Goal: Task Accomplishment & Management: Use online tool/utility

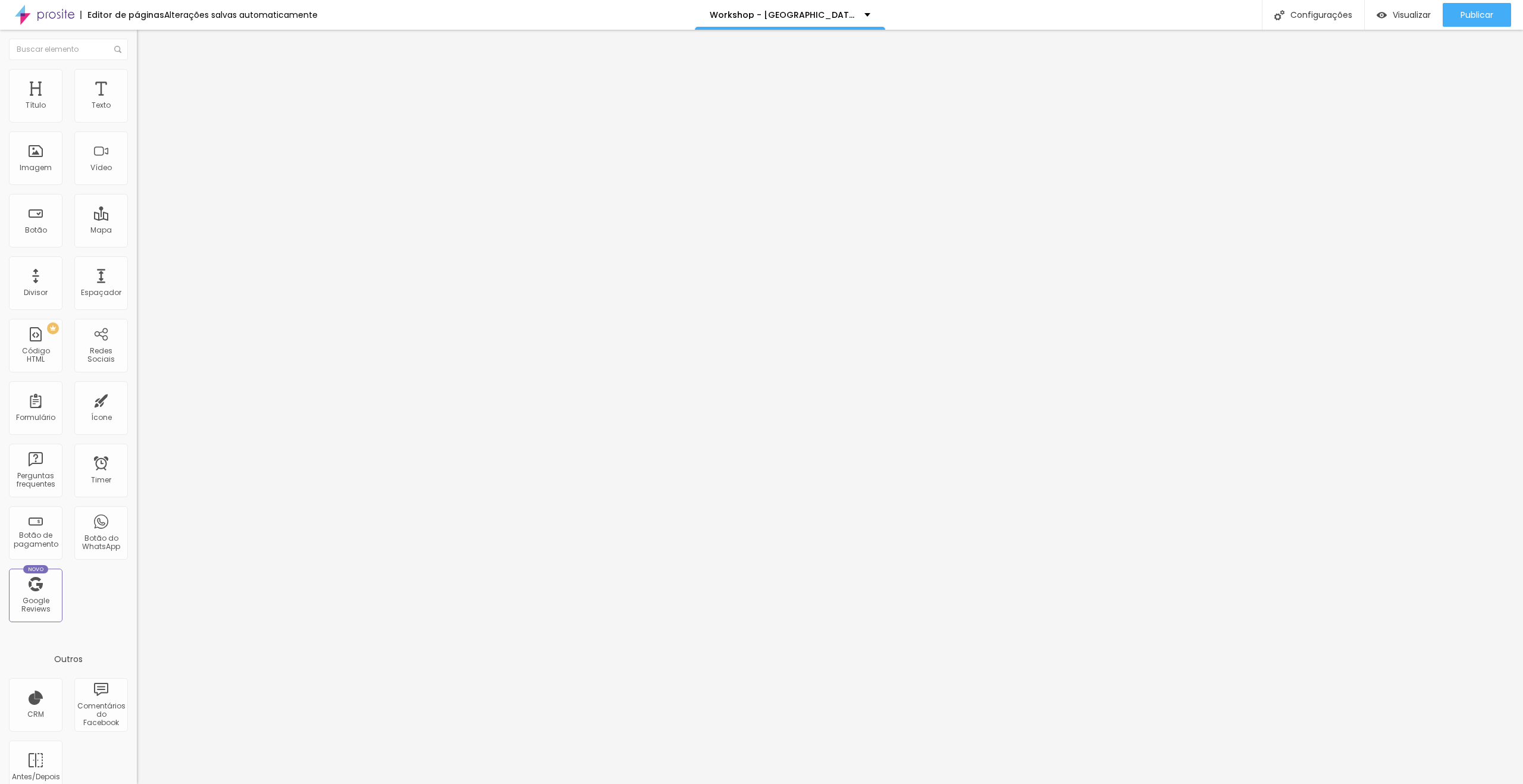
click at [137, 120] on div "Tipografia Voltar ao padrão Sombra DESATIVADO Voltar ao padrão" at bounding box center [204, 117] width 137 height 73
click at [141, 111] on icon "button" at bounding box center [145, 107] width 7 height 7
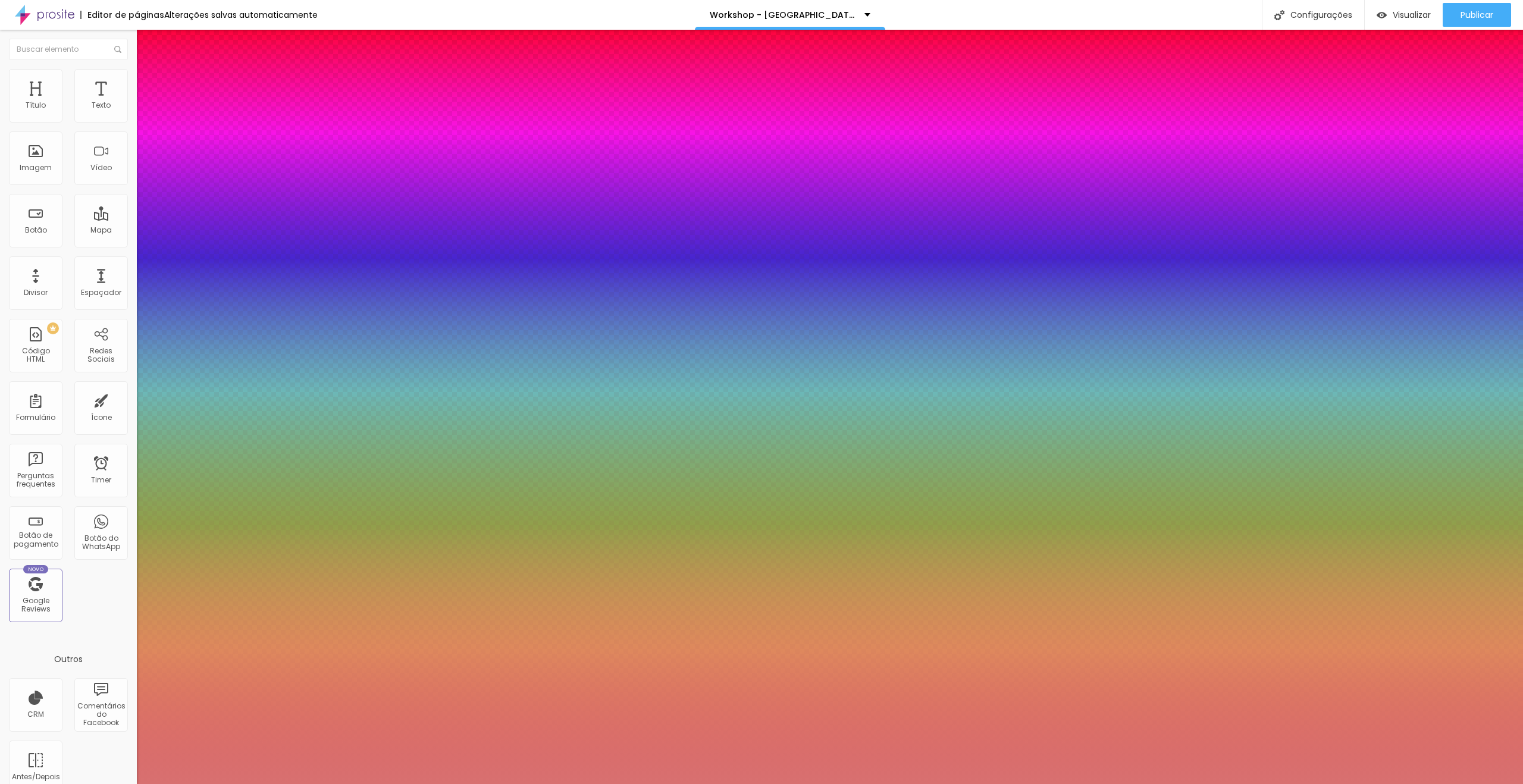
type input "#FFFFFF"
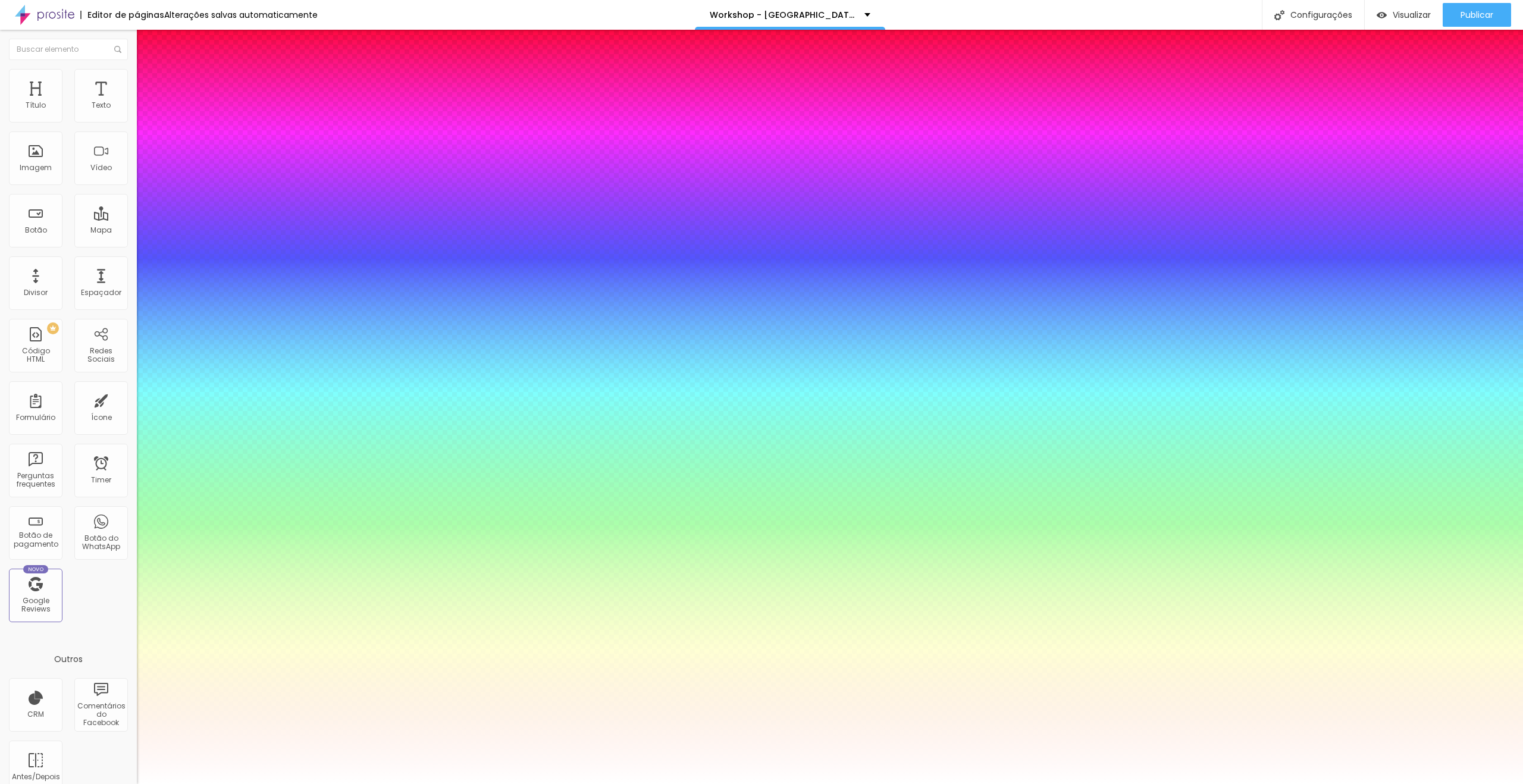
drag, startPoint x: 161, startPoint y: 303, endPoint x: 125, endPoint y: 281, distance: 42.2
click at [695, 783] on div at bounding box center [761, 784] width 1523 height 0
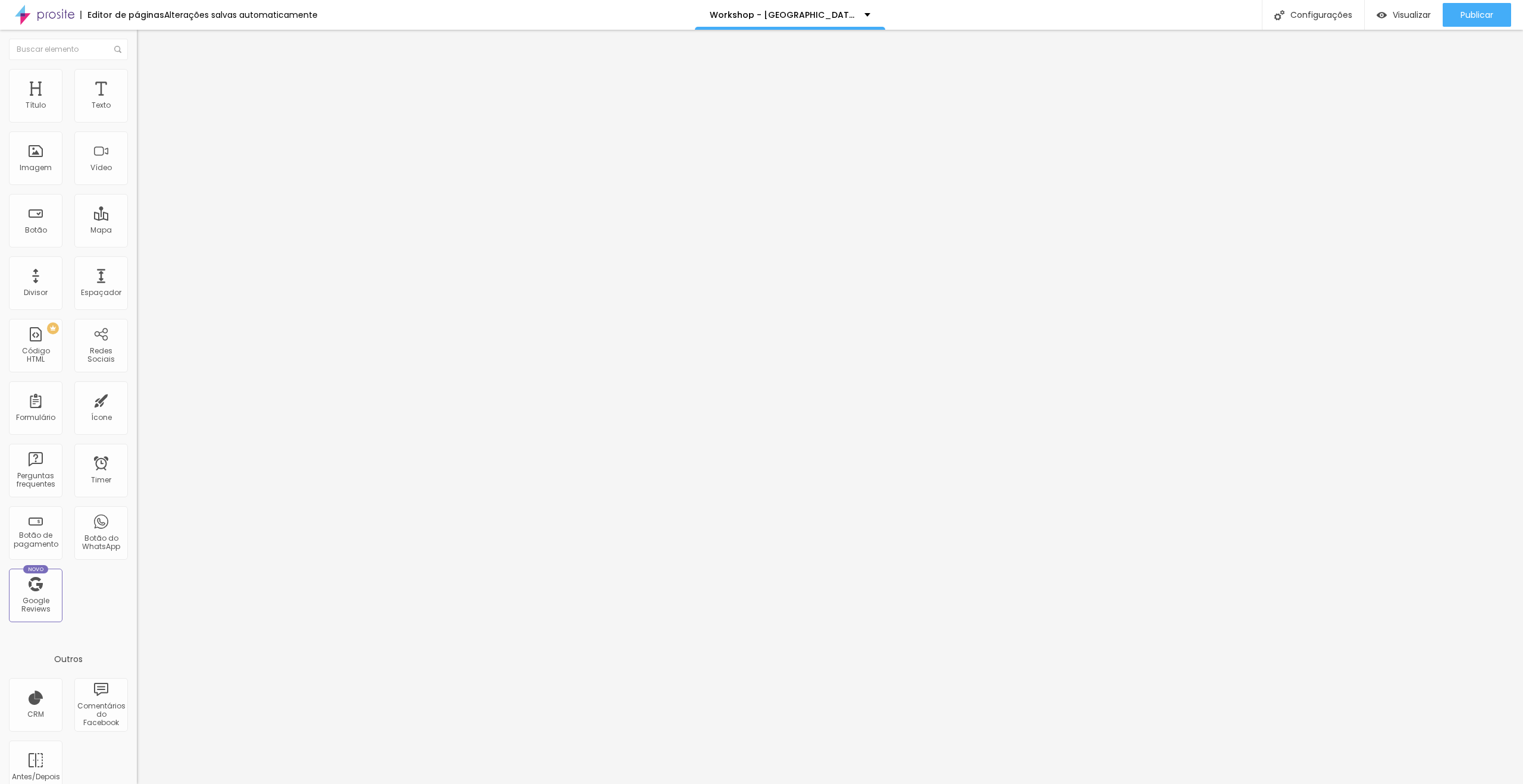
click at [137, 102] on span "Trocar imagem" at bounding box center [169, 97] width 65 height 10
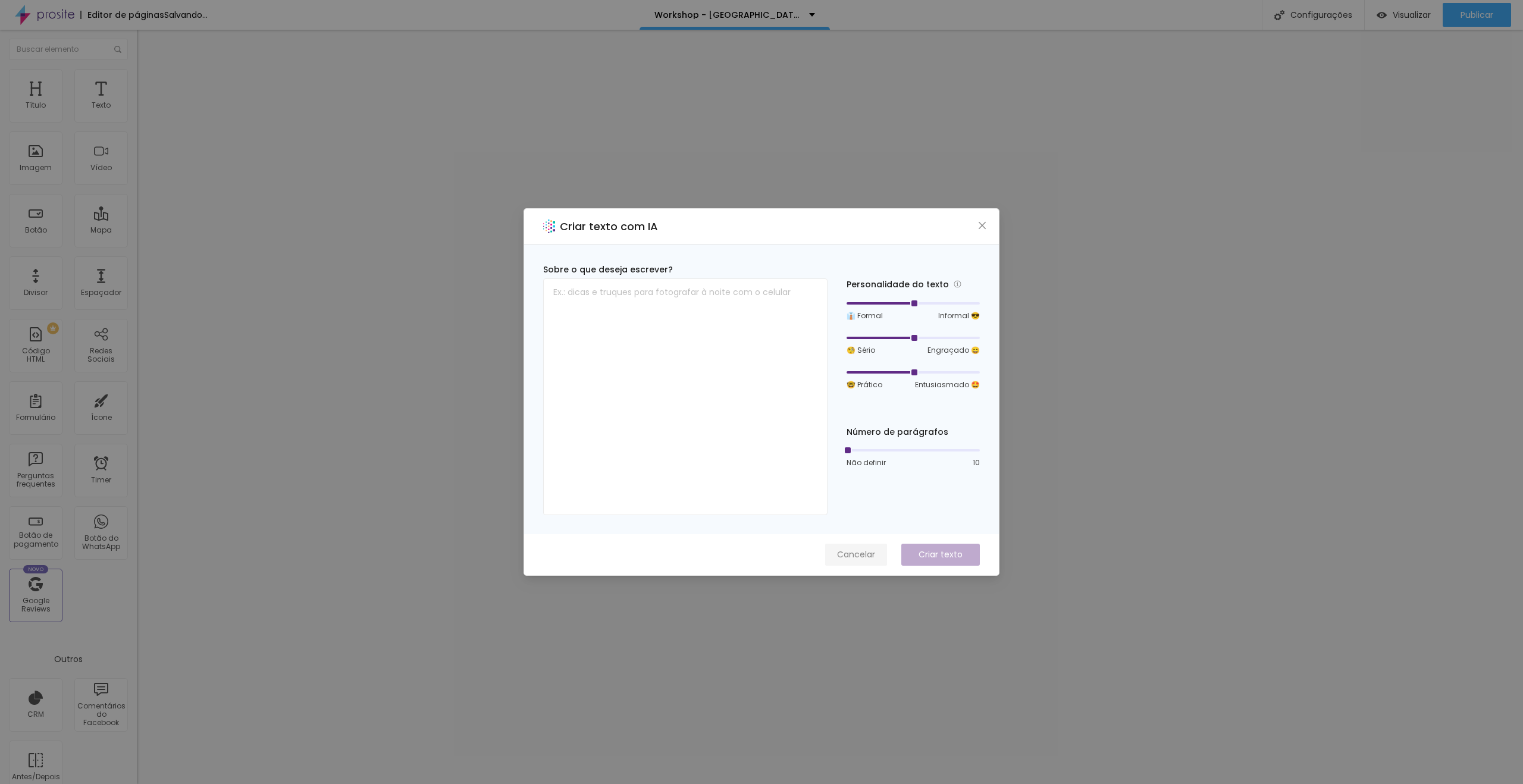
click at [854, 561] on button "Cancelar" at bounding box center [856, 555] width 62 height 22
click at [858, 547] on button "Cancelar" at bounding box center [856, 555] width 62 height 22
click at [850, 549] on span "Cancelar" at bounding box center [856, 554] width 38 height 12
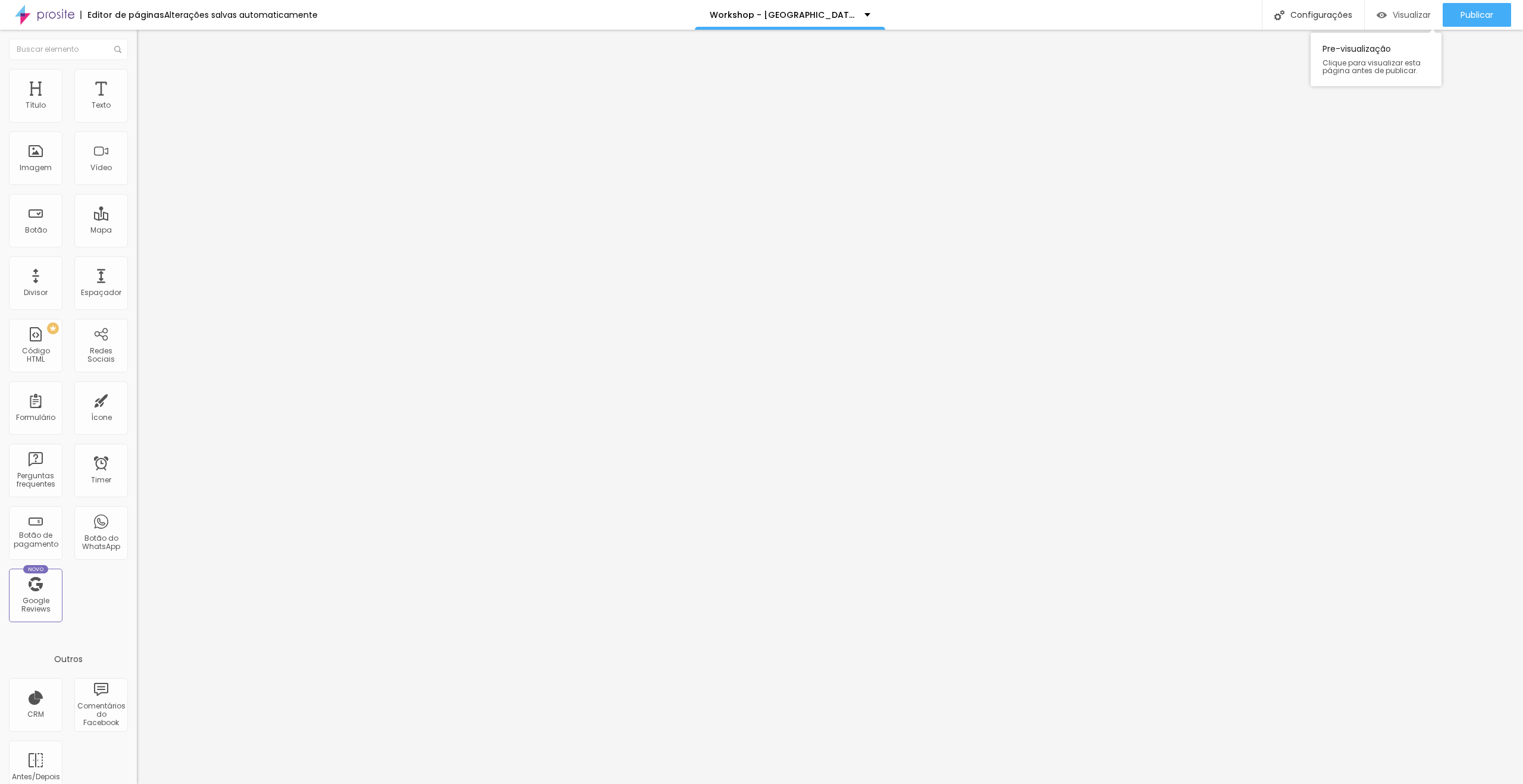
click at [1394, 10] on span "Visualizar" at bounding box center [1411, 15] width 38 height 9
click at [137, 102] on span "Trocar imagem" at bounding box center [169, 97] width 65 height 10
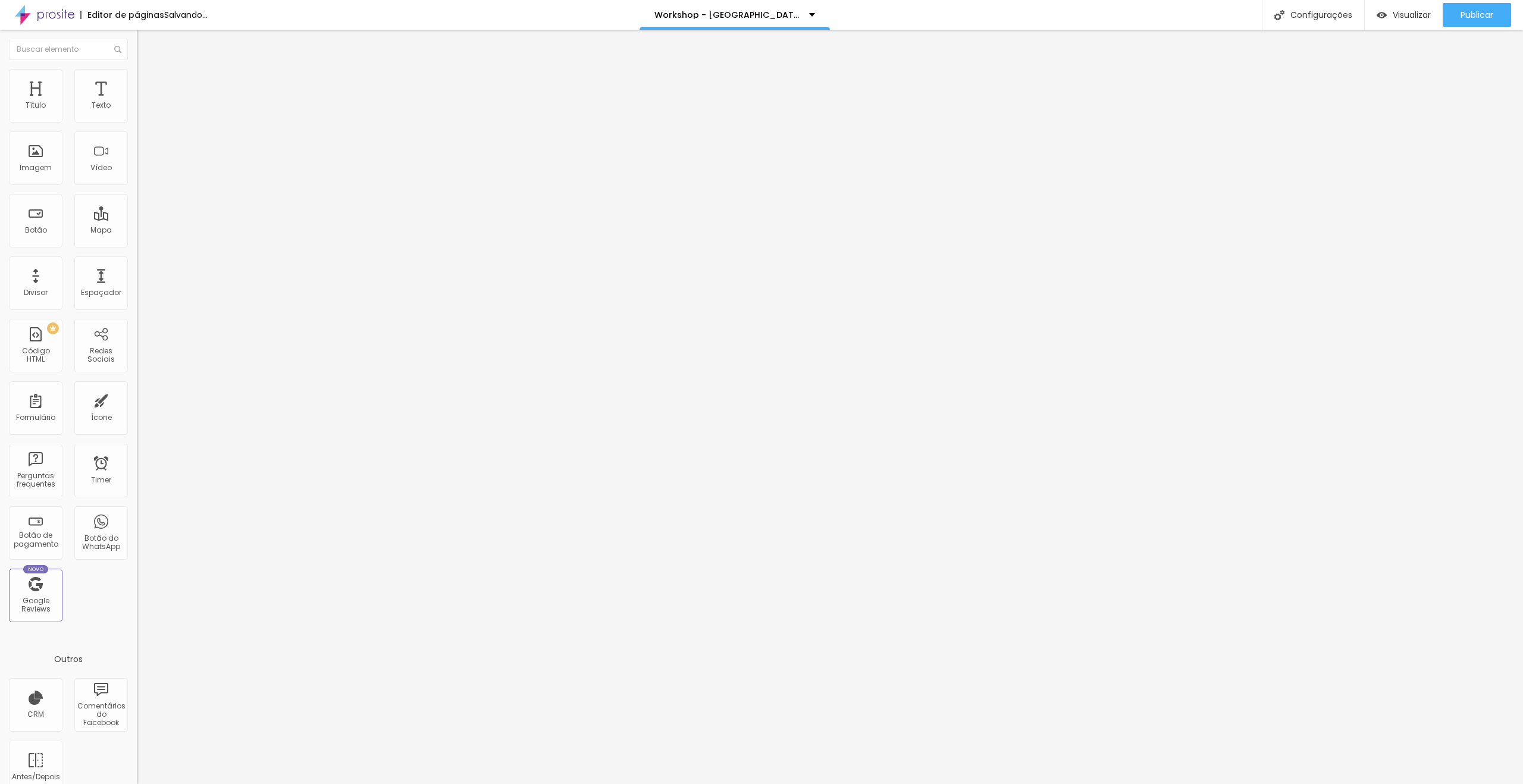
click at [137, 102] on span "Trocar imagem" at bounding box center [169, 97] width 65 height 10
click at [137, 111] on input "Hotel Dan Inn São José dos Campos." at bounding box center [208, 106] width 143 height 12
type input "Capital Lounge Bar"
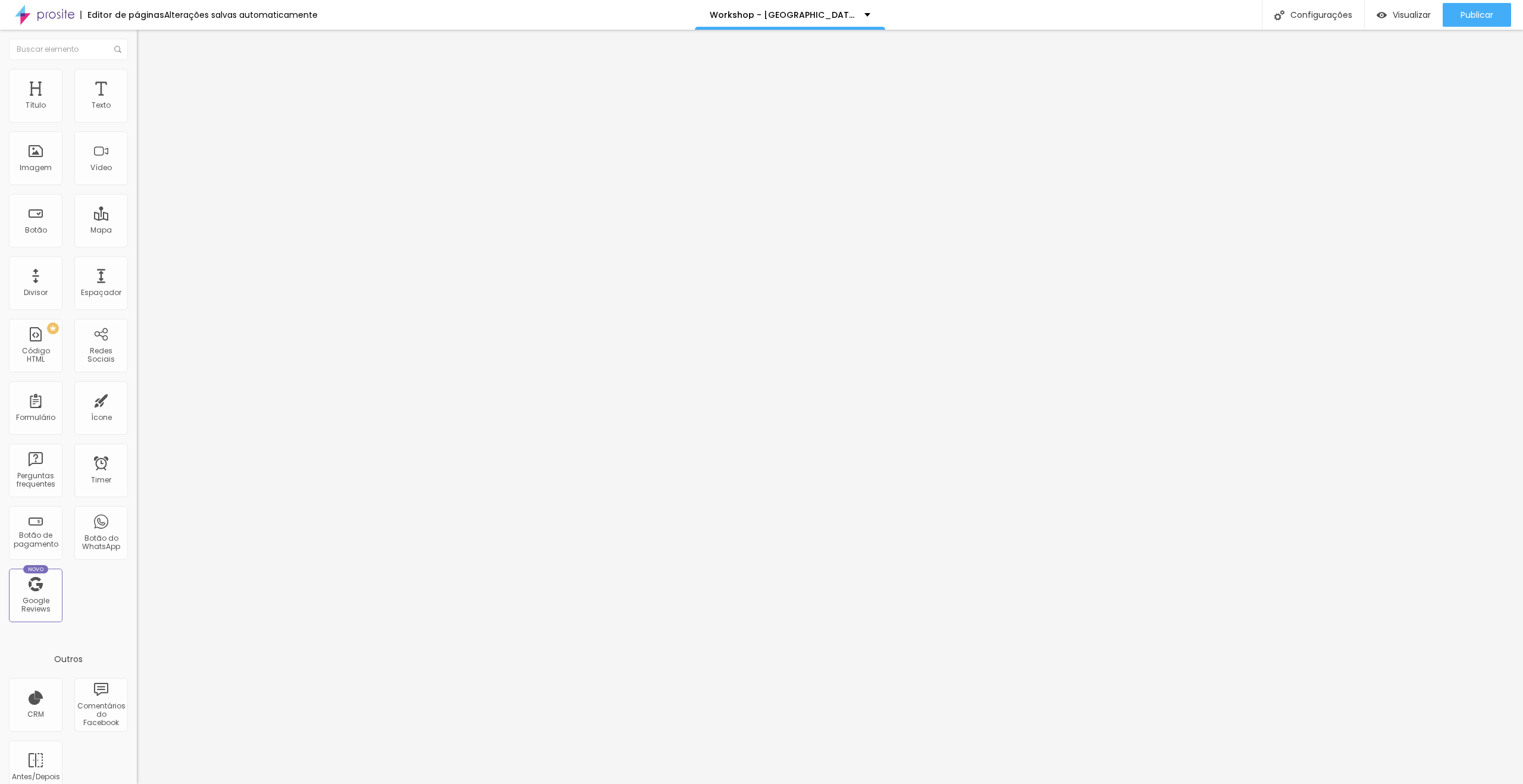
click at [137, 111] on input "Capital Lounge Bar" at bounding box center [208, 106] width 143 height 12
paste input "66035-405"
click at [137, 133] on div "Endereço 66035-405 Alinhamento 15 Zoom" at bounding box center [204, 212] width 137 height 238
paste input "Capital Lounge e Bar"
click at [137, 111] on input "Capital Lounge e Bar" at bounding box center [208, 106] width 143 height 12
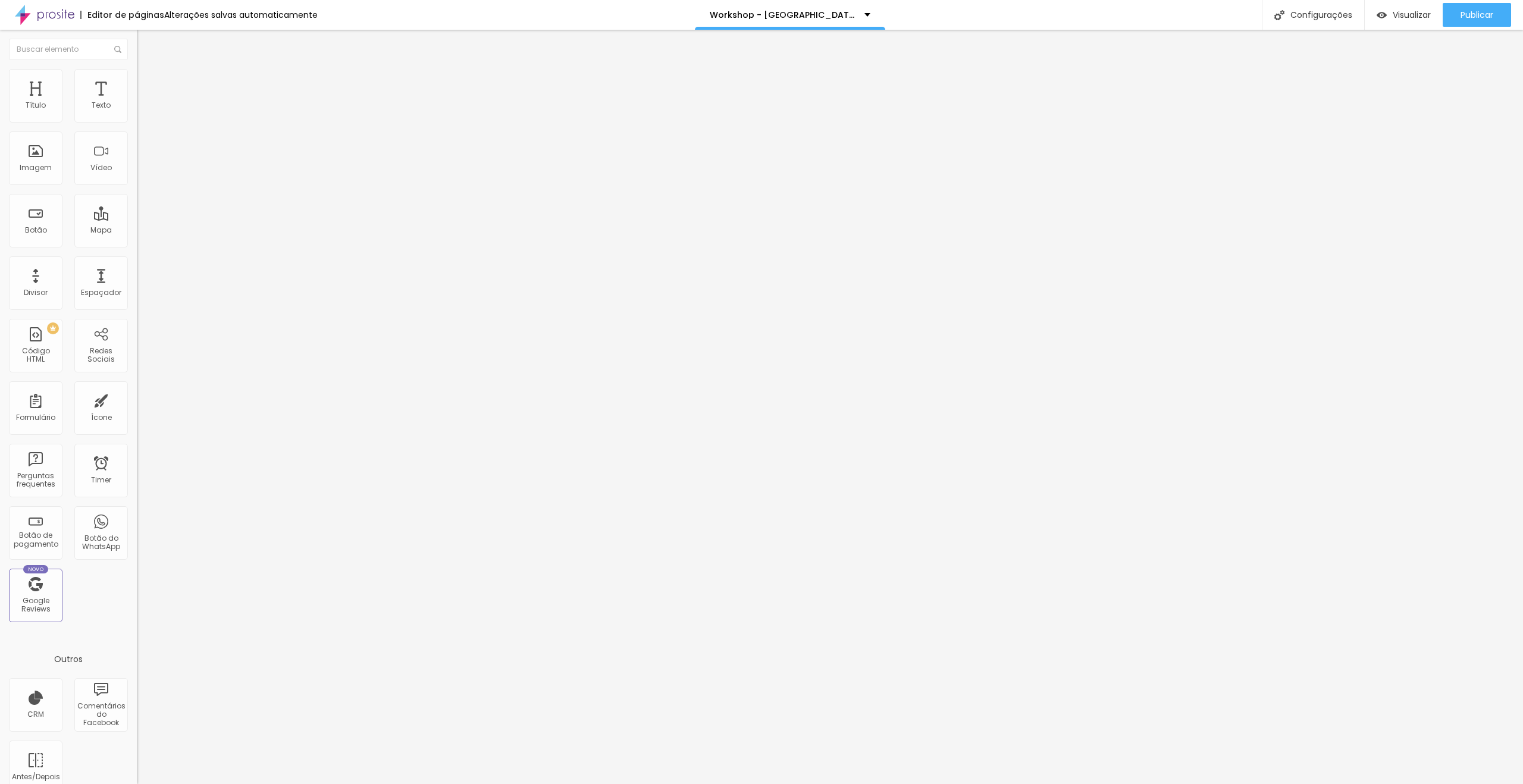
paste input "Av. Comandante Bras de Aguiar 420, Belem Do Pará, Para, Brazil 66035-405"
type input "Av. Comandante Bras de Aguiar 420, Belem Do Pará, Para, Brazil 66035-405"
click at [137, 111] on input "Hotel Dan Inn São José dos Campos." at bounding box center [208, 106] width 143 height 12
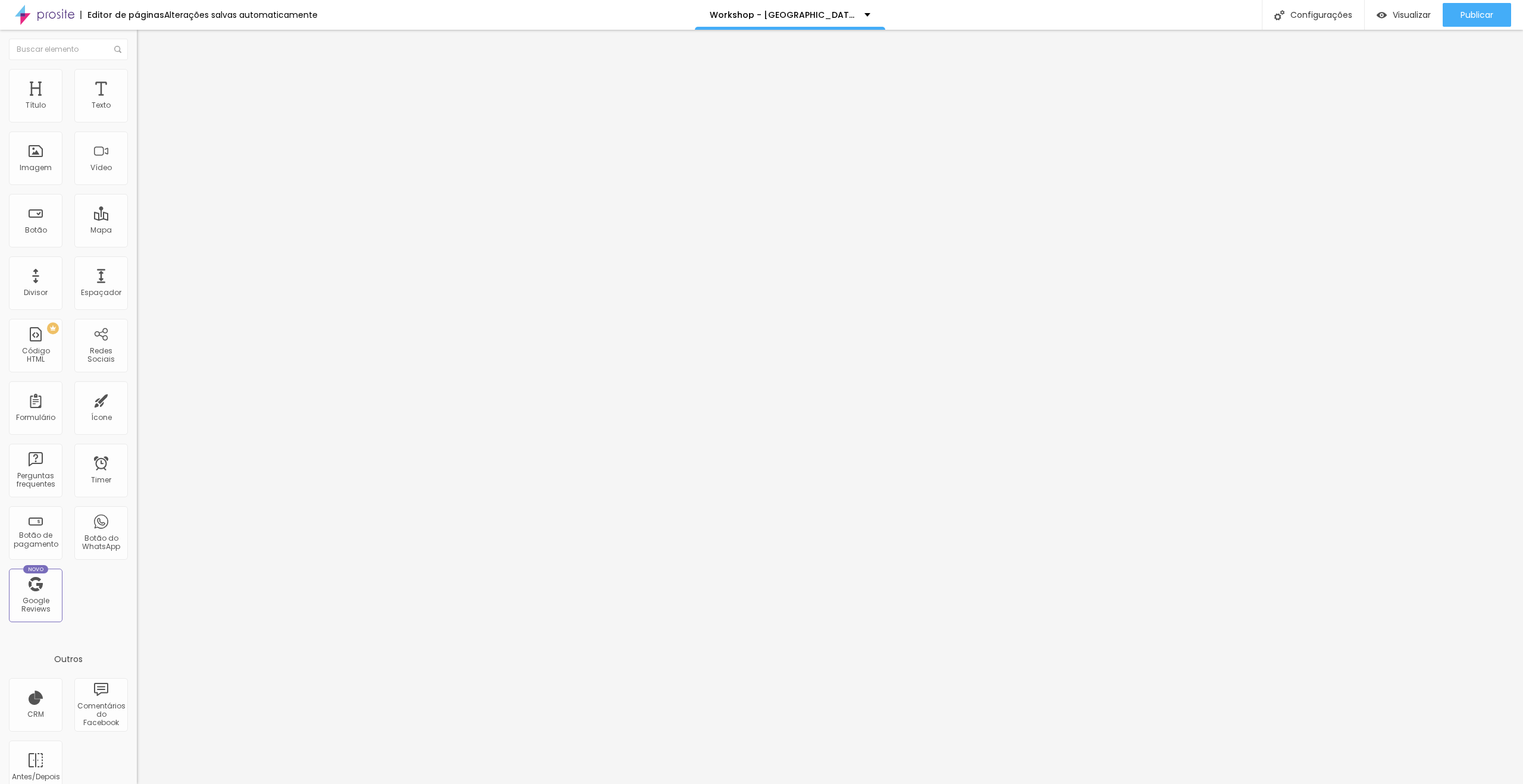
paste input "Av. Comandante Bras de Aguiar 420, Belem Do Pará, Para, Brazil 66035-405"
type input "Av. Comandante Bras de Aguiar 420, Belem Do Pará, Para, Brazil 66035-405"
click at [137, 102] on span "Trocar imagem" at bounding box center [169, 97] width 65 height 10
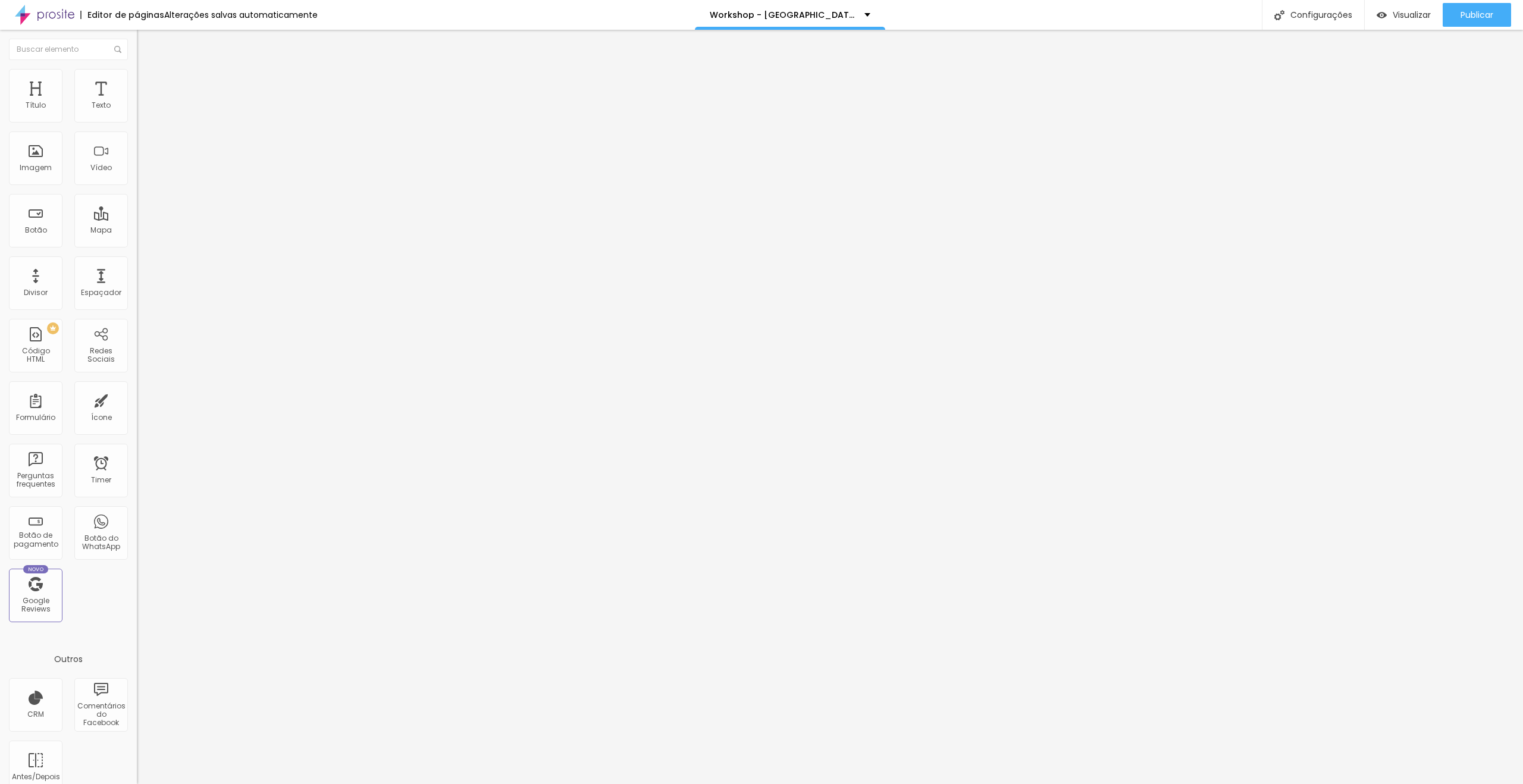
click at [137, 102] on span "Trocar imagem" at bounding box center [169, 97] width 65 height 10
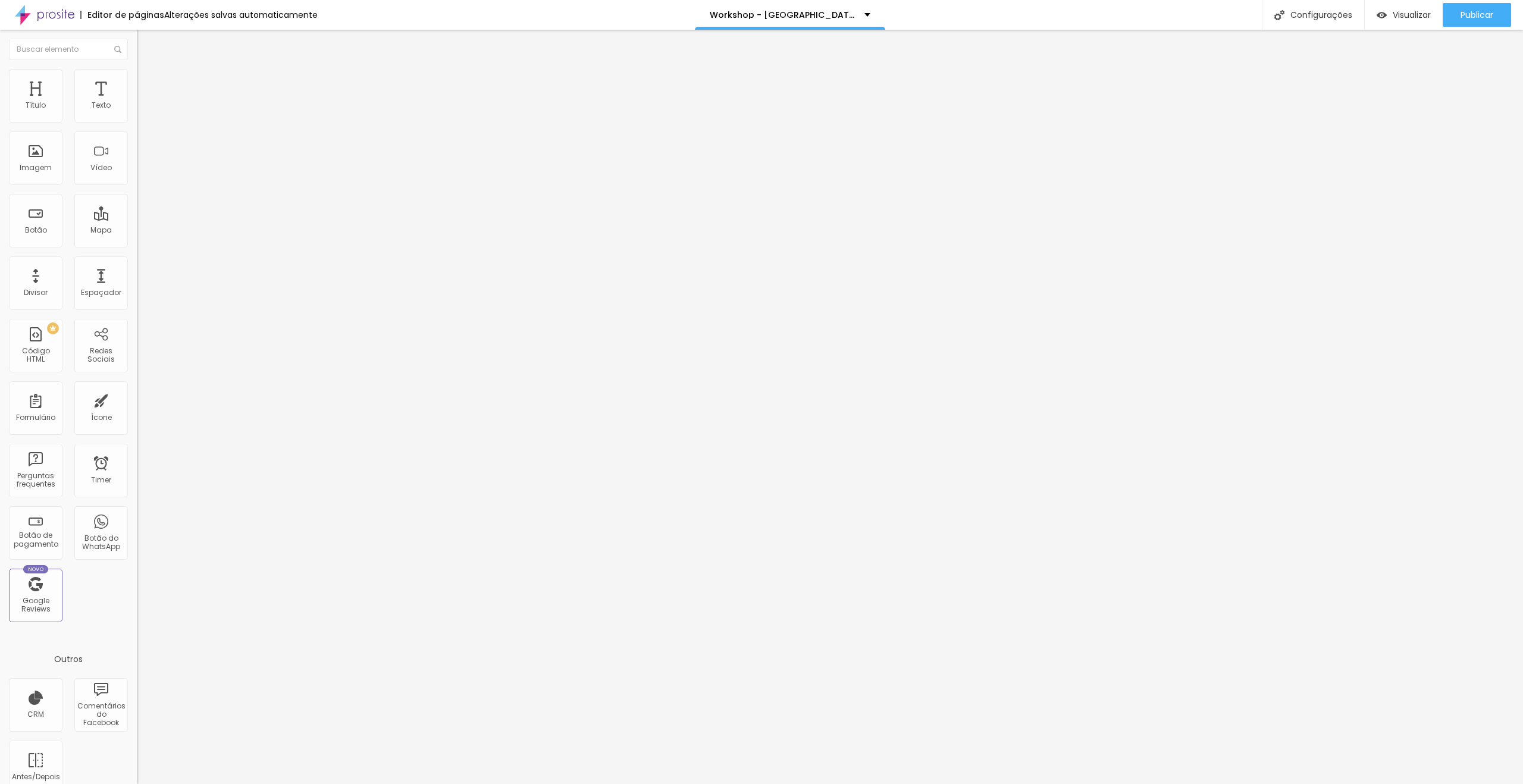
click at [1396, 14] on span "Visualizar" at bounding box center [1411, 15] width 38 height 9
click at [137, 102] on span "Trocar imagem" at bounding box center [169, 97] width 65 height 10
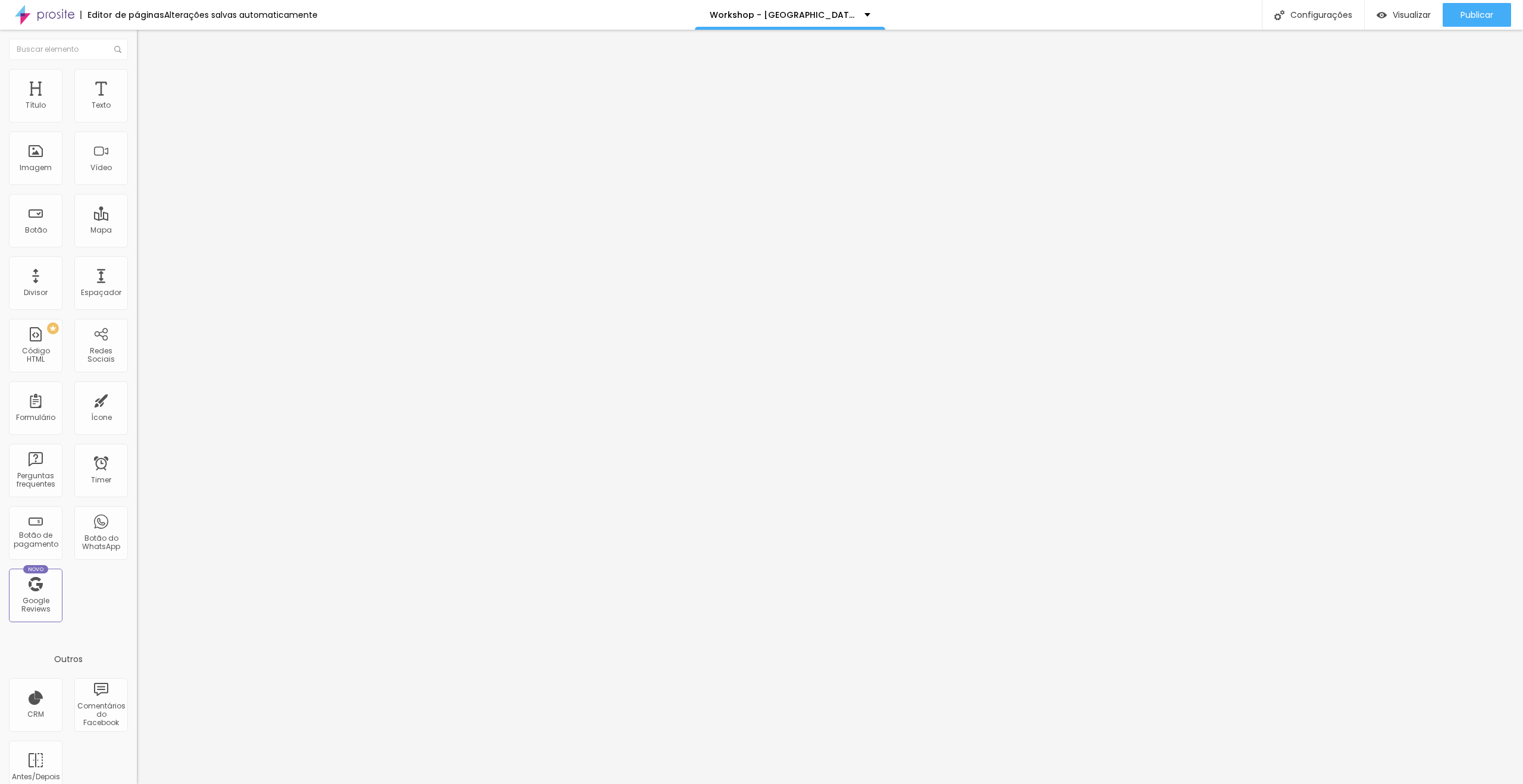
click at [1417, 20] on div "Visualizar" at bounding box center [1403, 15] width 54 height 24
click at [137, 102] on span "Trocar imagem" at bounding box center [169, 97] width 65 height 10
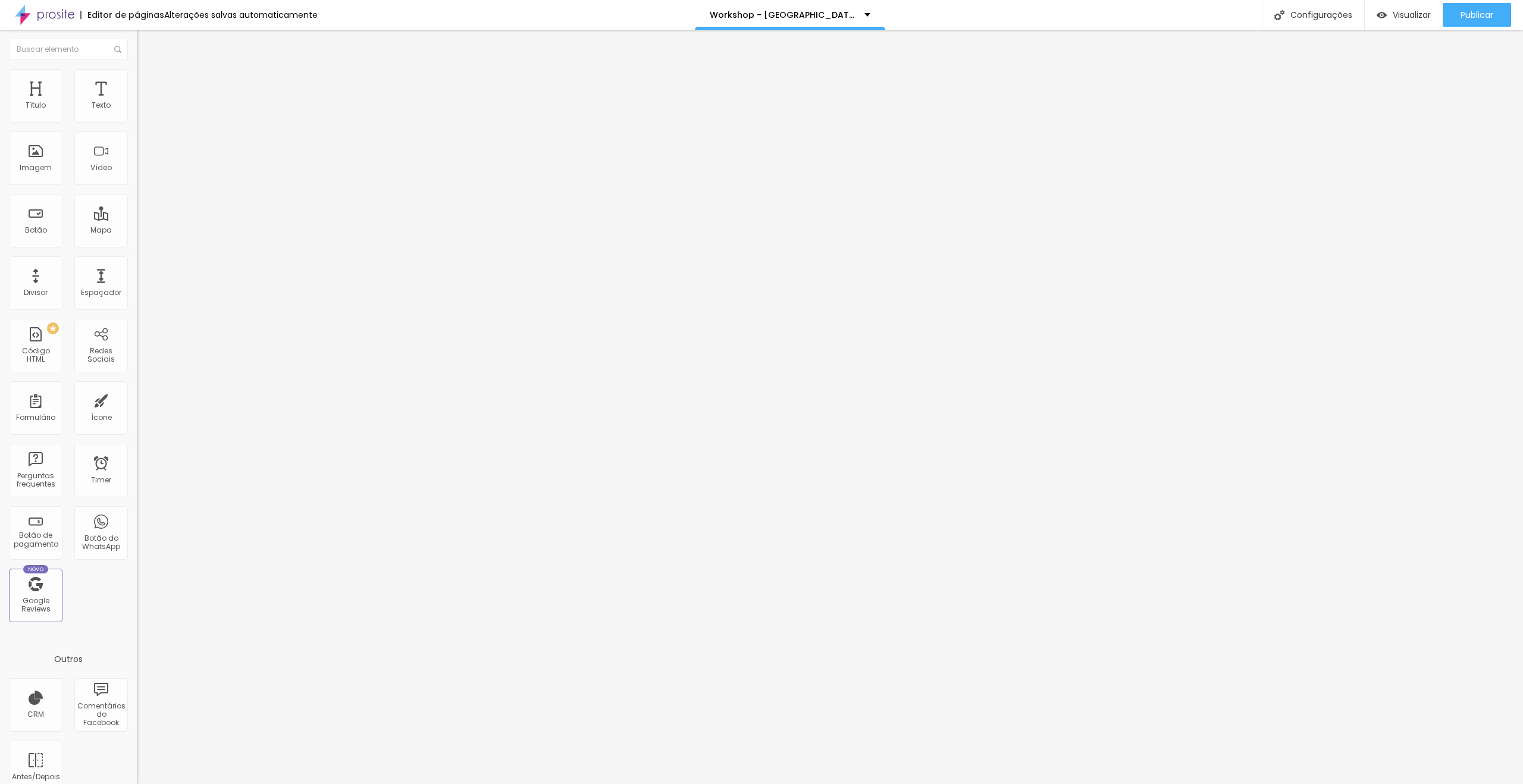
click at [137, 102] on span "Trocar imagem" at bounding box center [169, 97] width 65 height 10
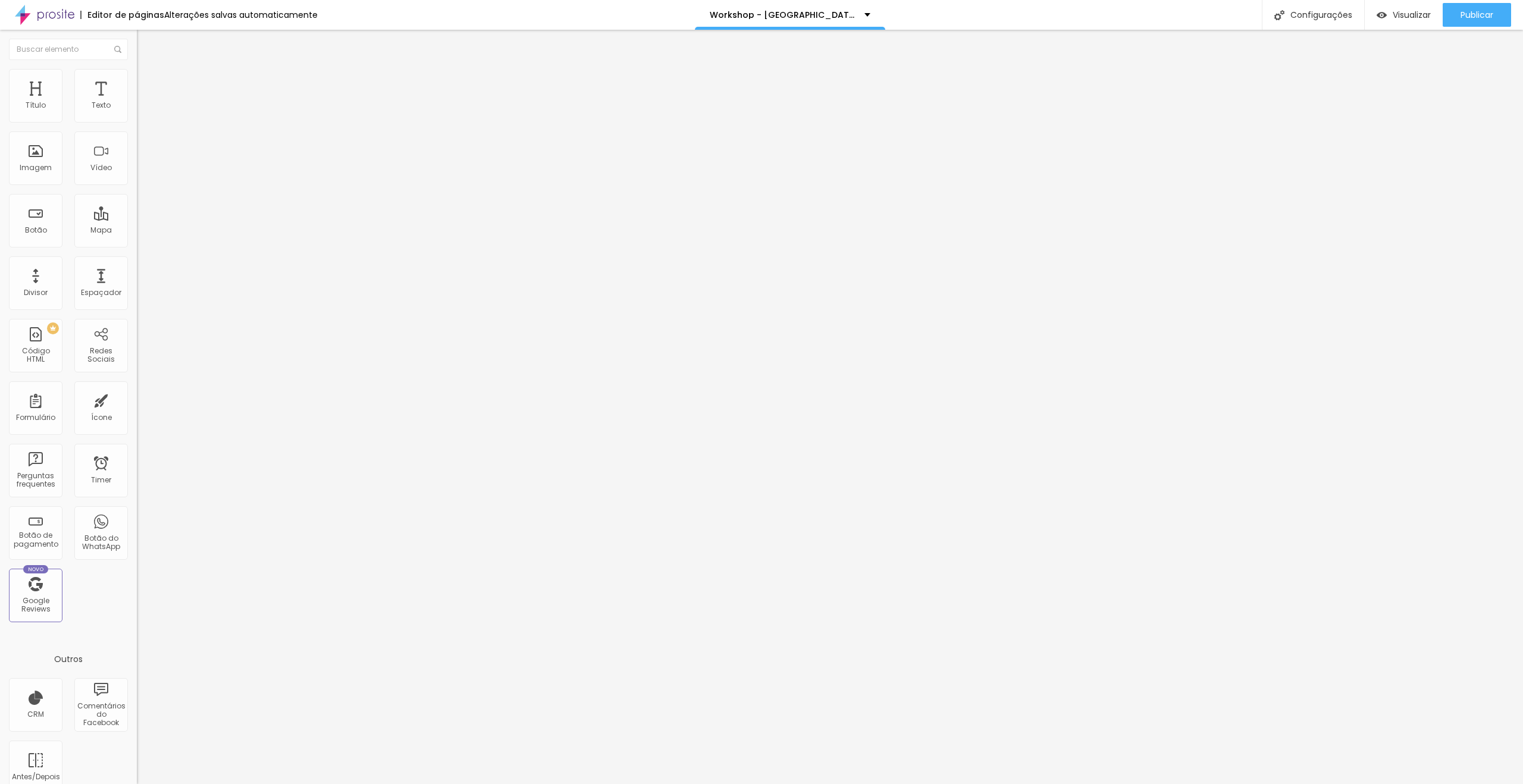
click at [137, 126] on span "Editar perguntas" at bounding box center [170, 121] width 68 height 10
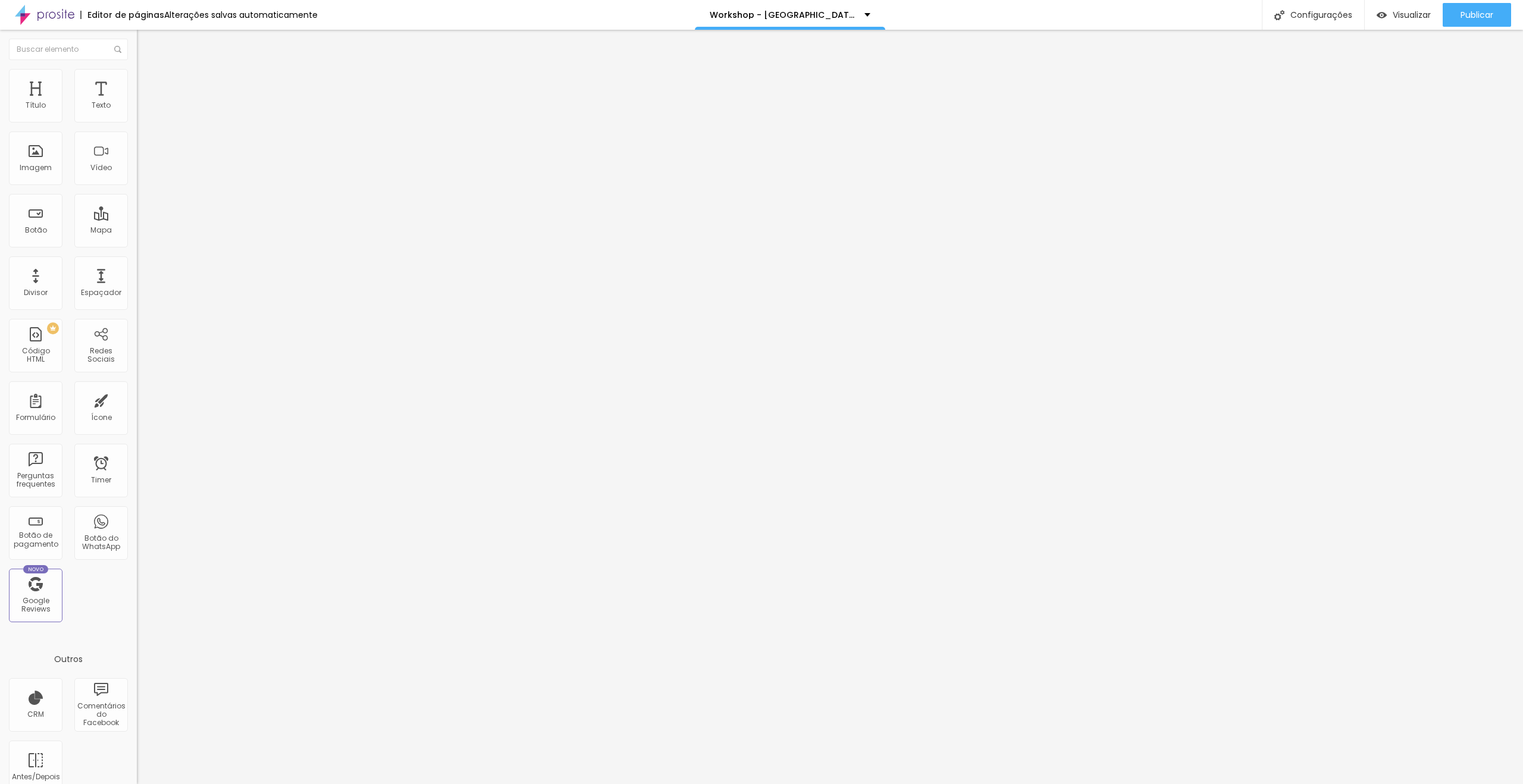
drag, startPoint x: 766, startPoint y: 372, endPoint x: 719, endPoint y: 371, distance: 47.0
copy p "13h às 19h"
drag, startPoint x: 619, startPoint y: 389, endPoint x: 618, endPoint y: 369, distance: 20.0
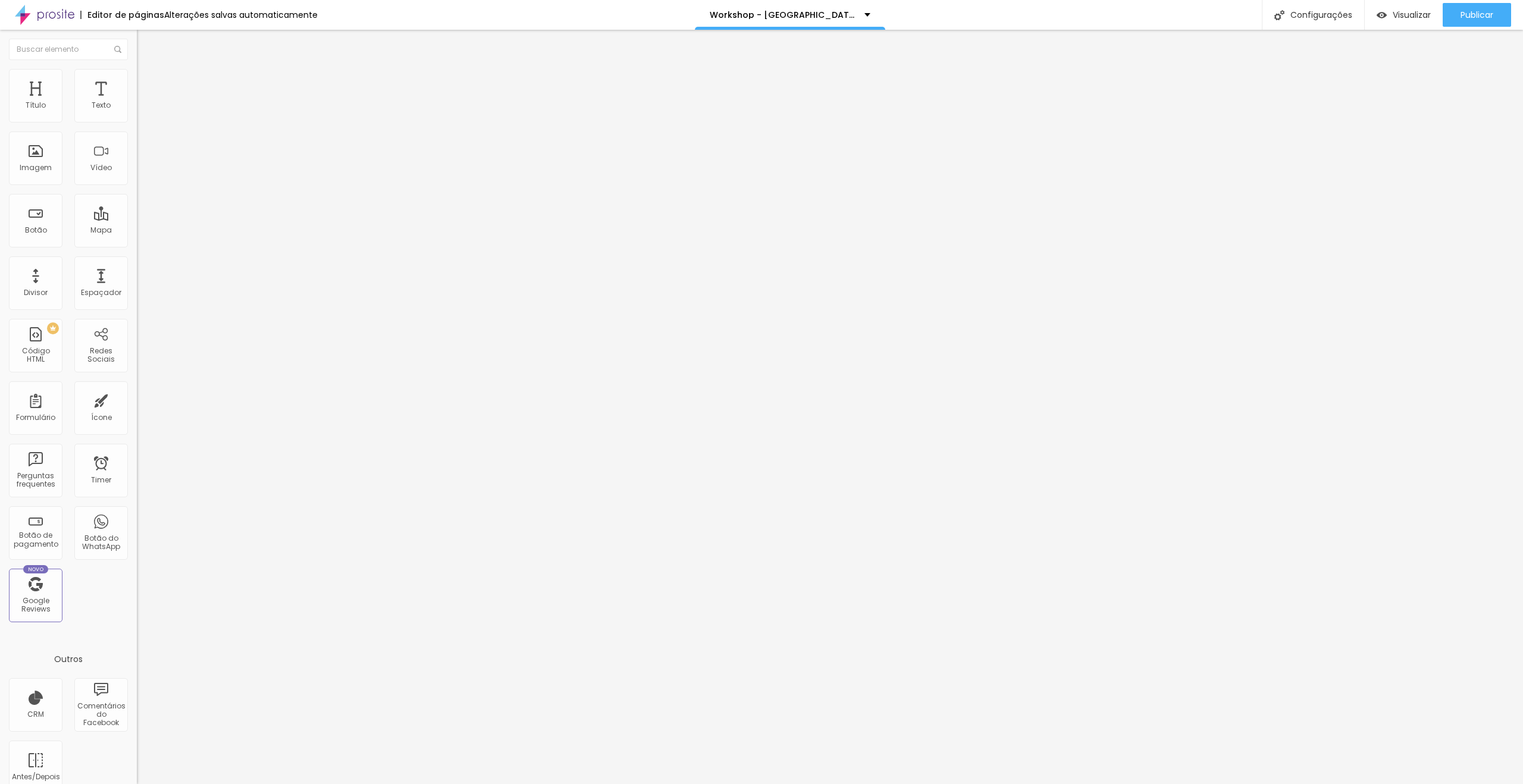
drag, startPoint x: 778, startPoint y: 373, endPoint x: 1120, endPoint y: 457, distance: 352.2
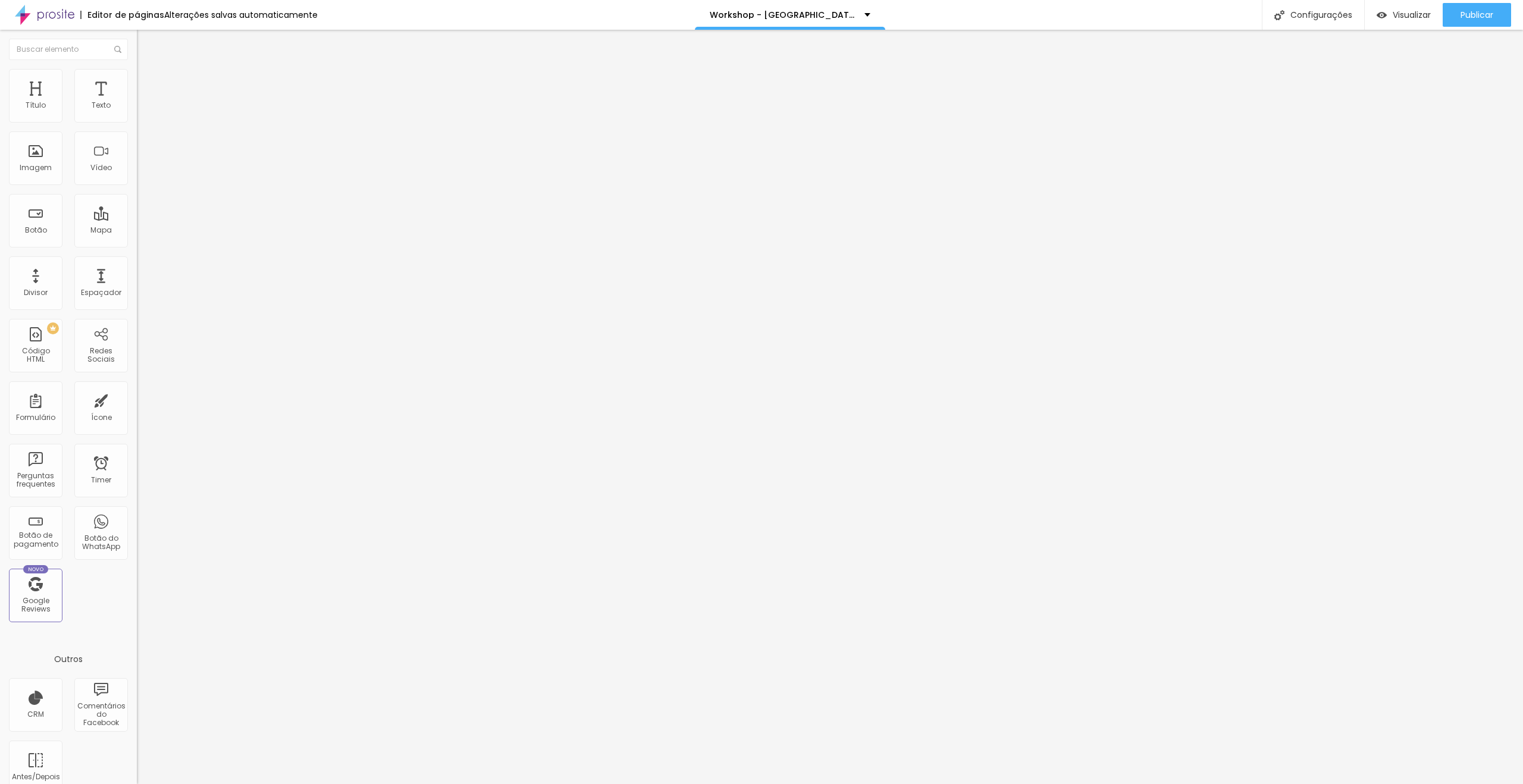
click at [137, 126] on span "Editar perguntas" at bounding box center [170, 121] width 68 height 10
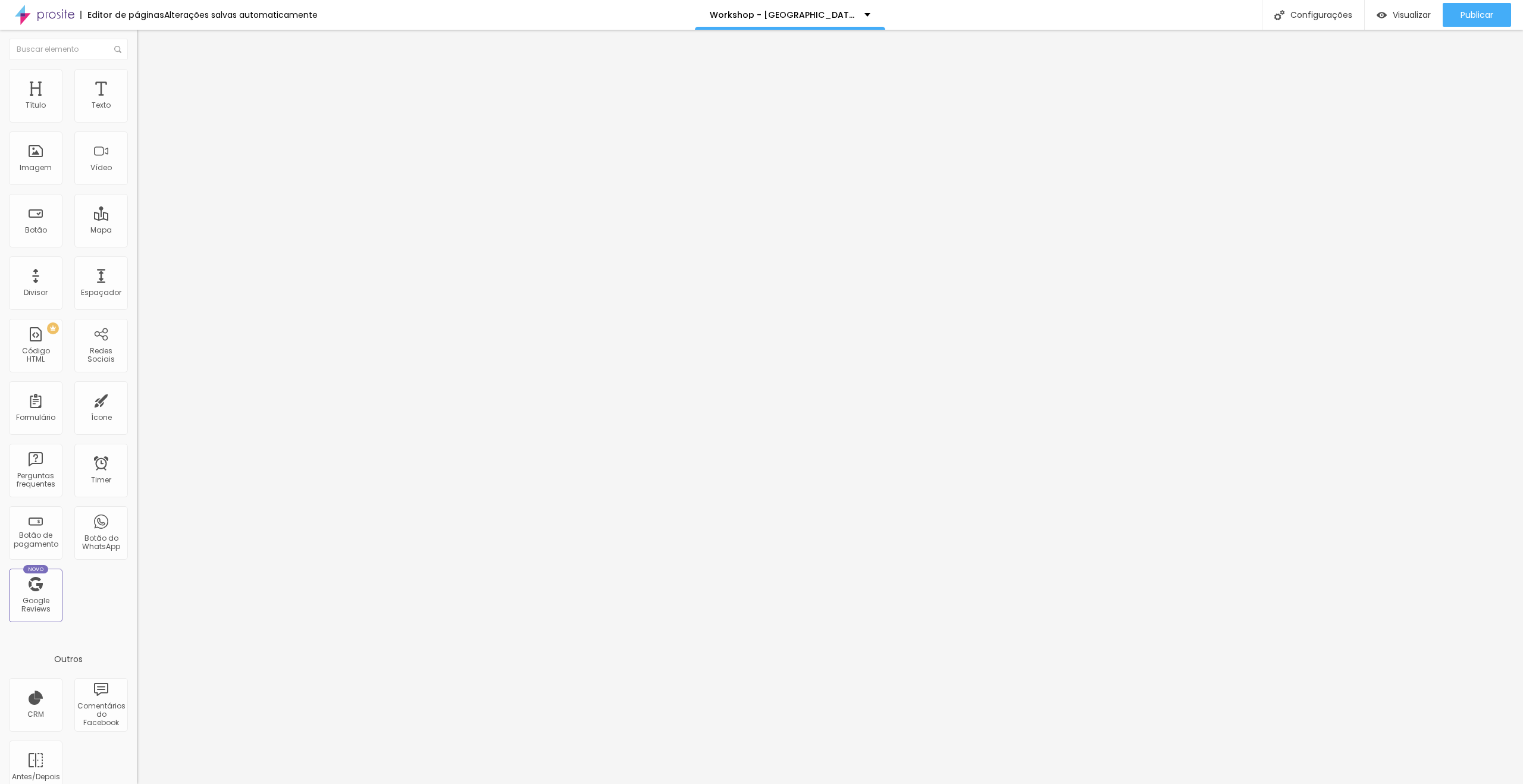
click at [137, 76] on li "Avançado" at bounding box center [204, 74] width 137 height 12
click at [137, 69] on img at bounding box center [142, 74] width 11 height 11
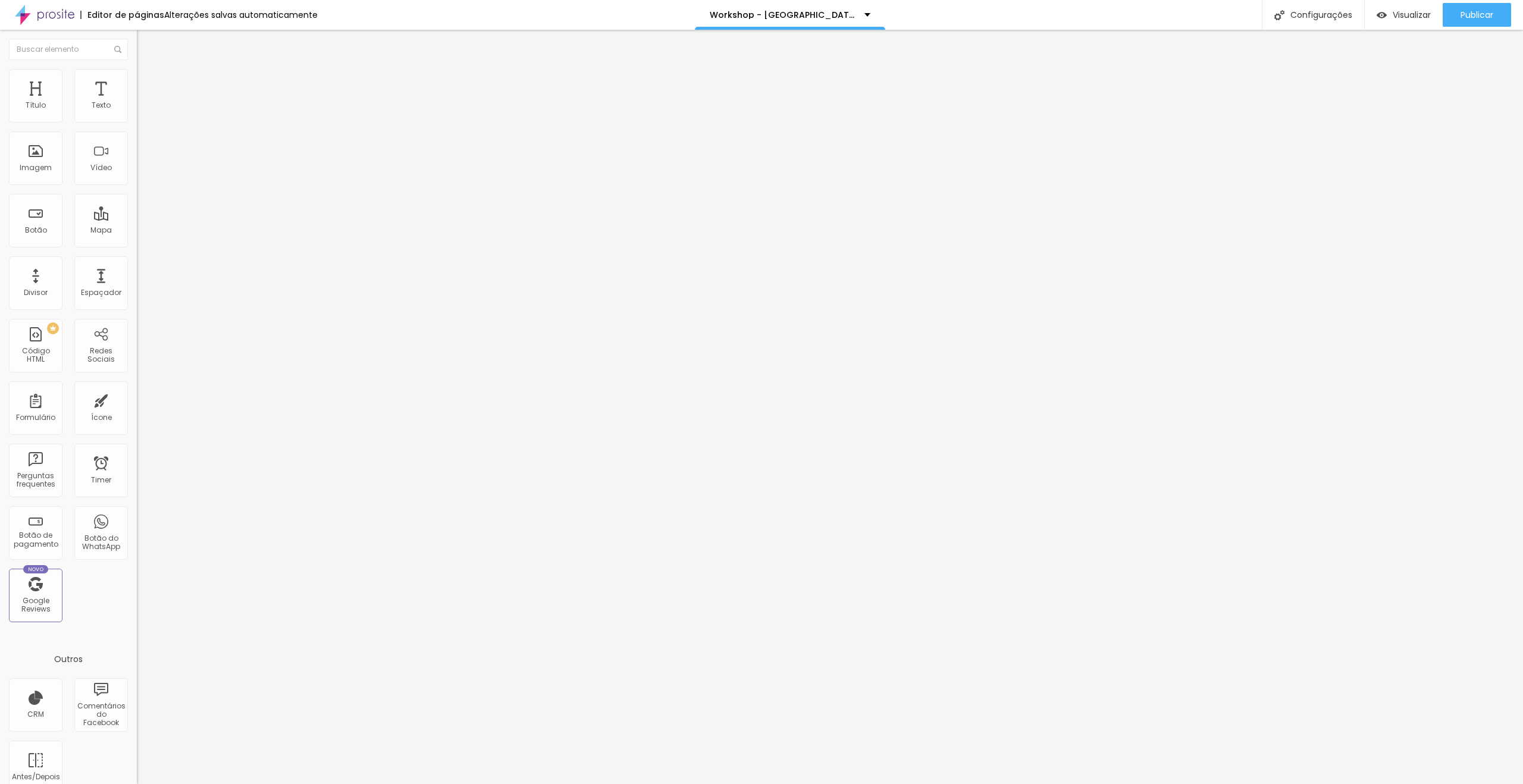
click at [148, 82] on span "Avançado" at bounding box center [167, 76] width 39 height 10
click at [137, 81] on li "Avançado" at bounding box center [204, 86] width 137 height 12
click at [137, 102] on img at bounding box center [140, 98] width 7 height 7
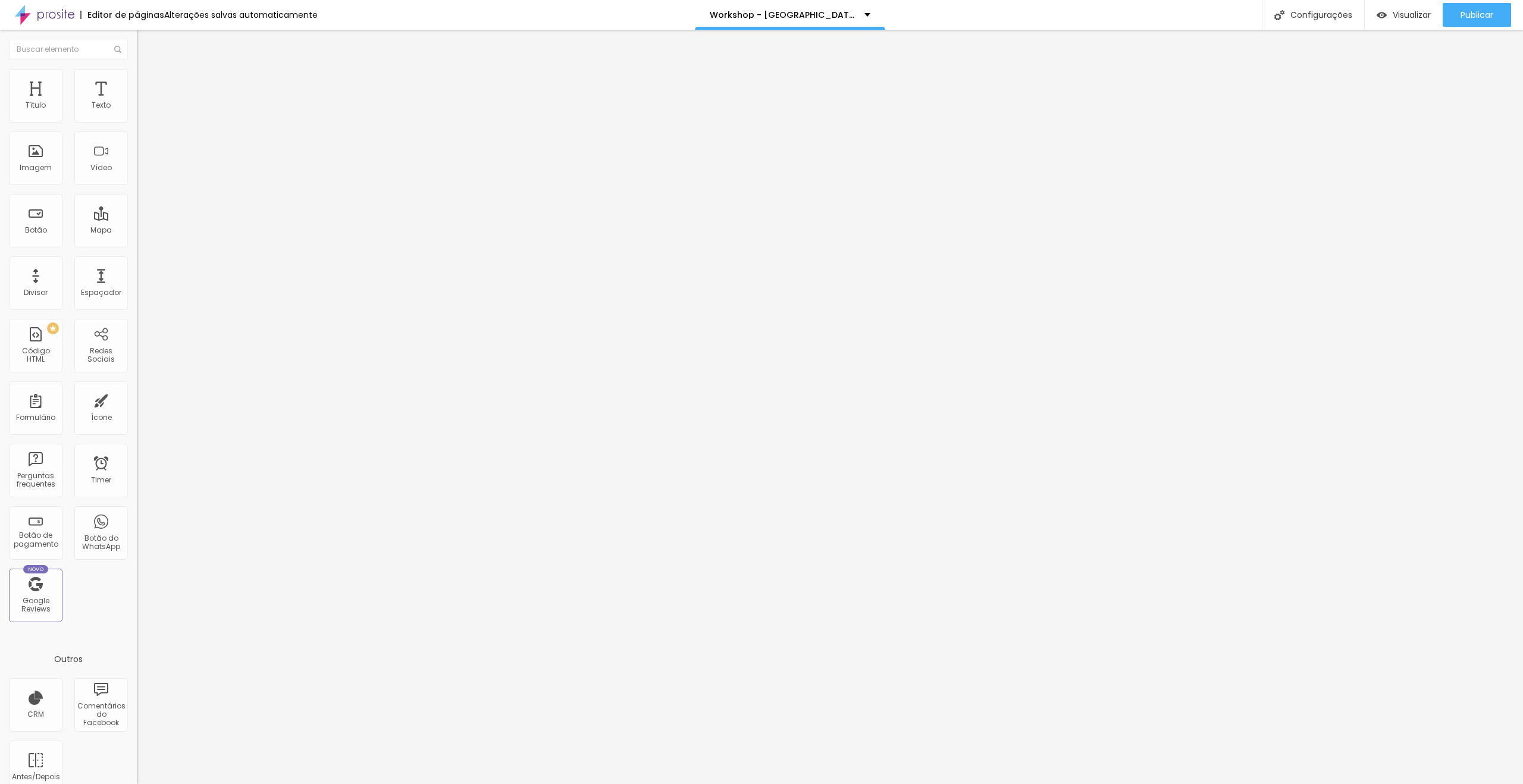
scroll to position [642, 0]
drag, startPoint x: 589, startPoint y: 387, endPoint x: 531, endPoint y: 385, distance: 58.0
click at [137, 74] on img at bounding box center [142, 74] width 11 height 11
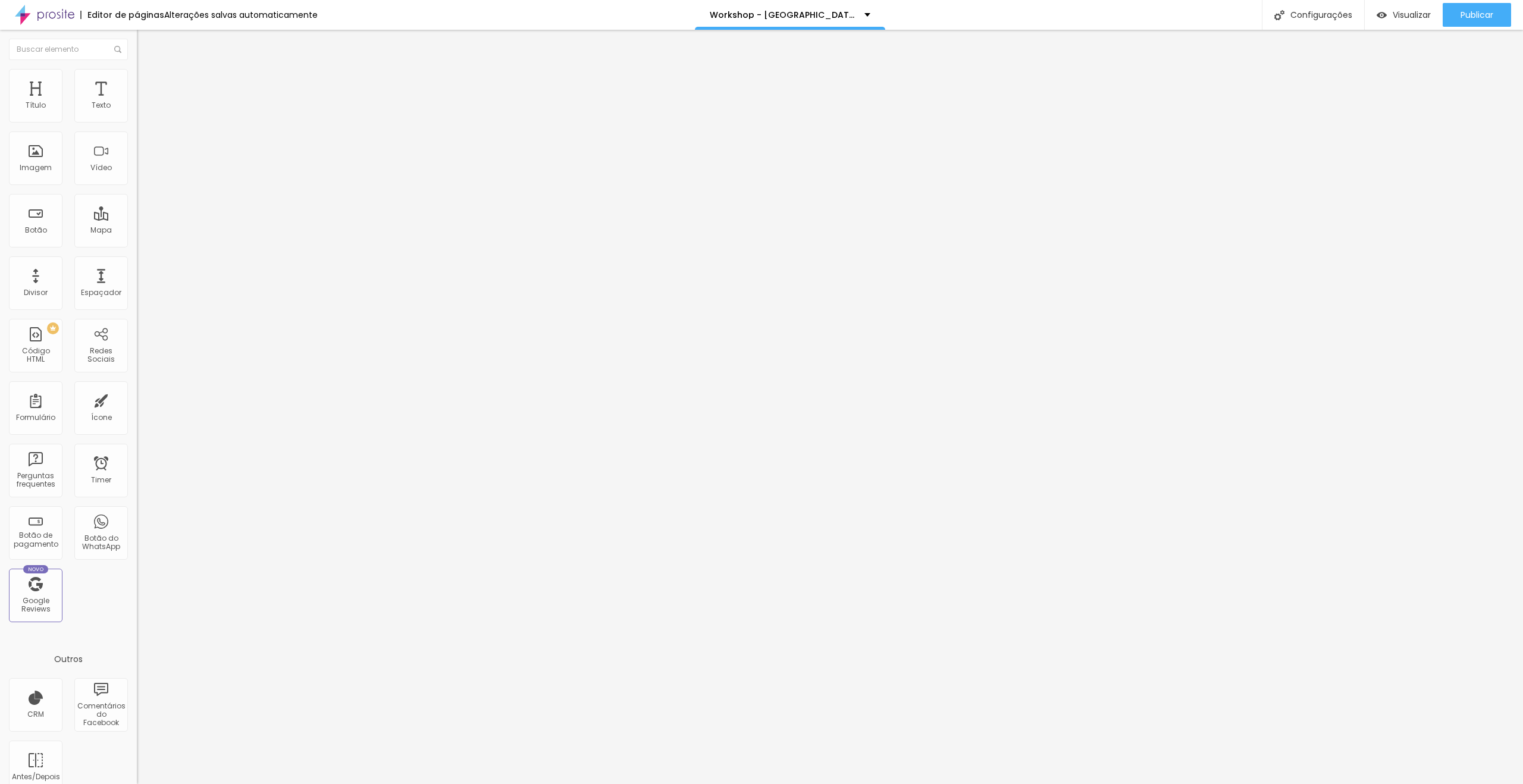
click at [137, 102] on img at bounding box center [140, 98] width 7 height 7
click at [797, 783] on div "Código HTML" at bounding box center [761, 788] width 1523 height 7
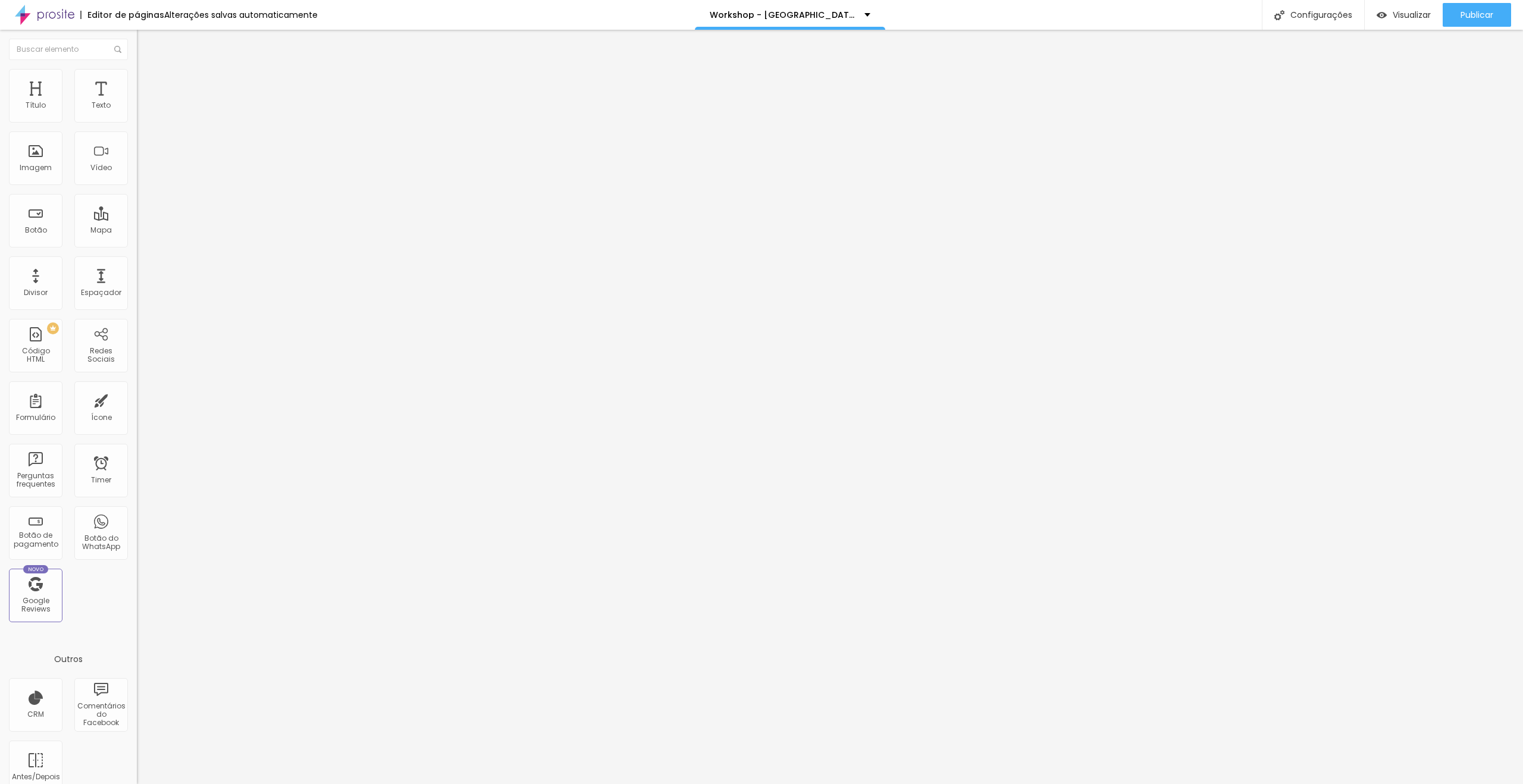
click at [971, 783] on div at bounding box center [761, 796] width 1523 height 11
click at [137, 102] on img at bounding box center [140, 98] width 7 height 7
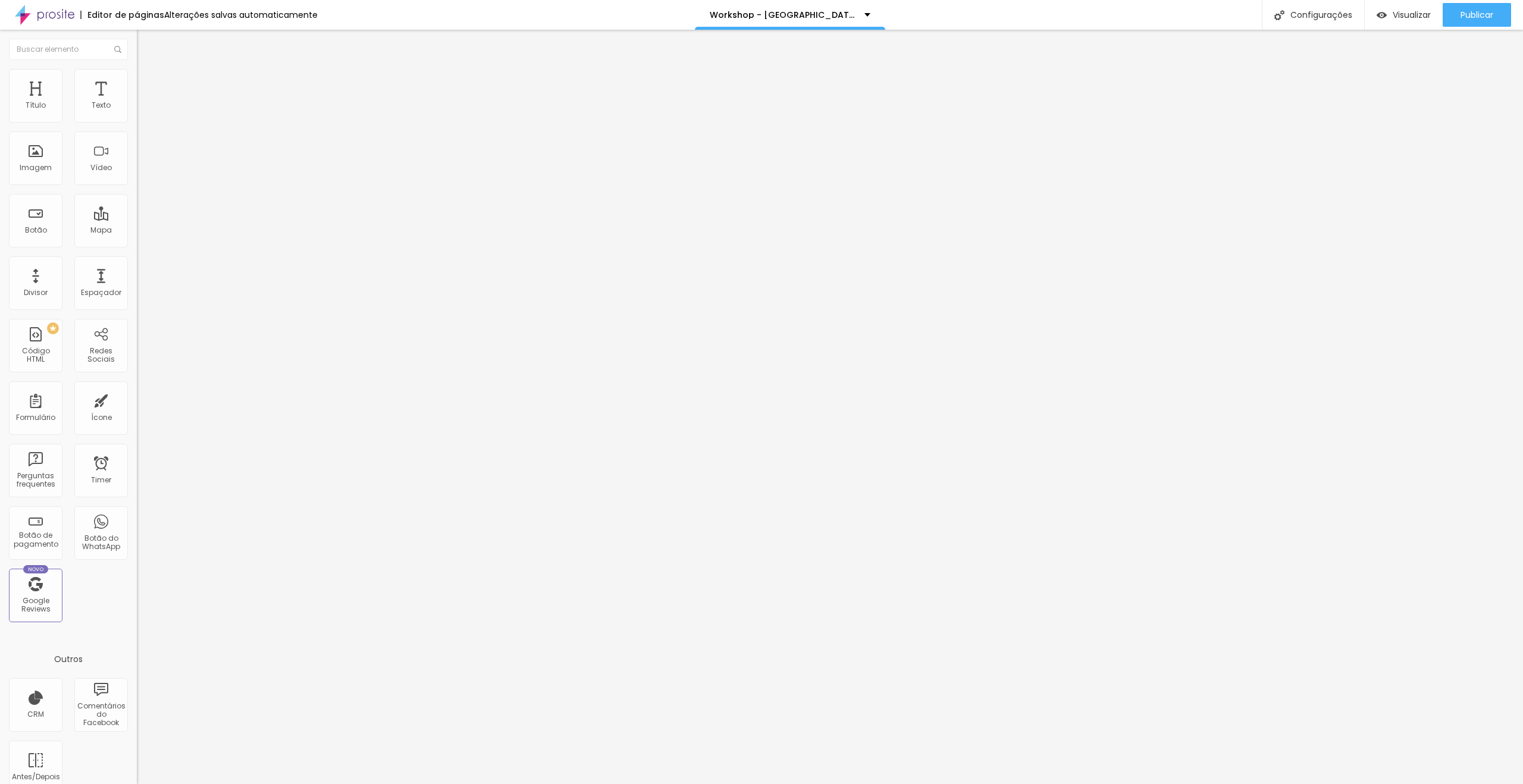
click at [137, 102] on img at bounding box center [140, 98] width 7 height 7
click at [980, 783] on div at bounding box center [761, 796] width 1523 height 11
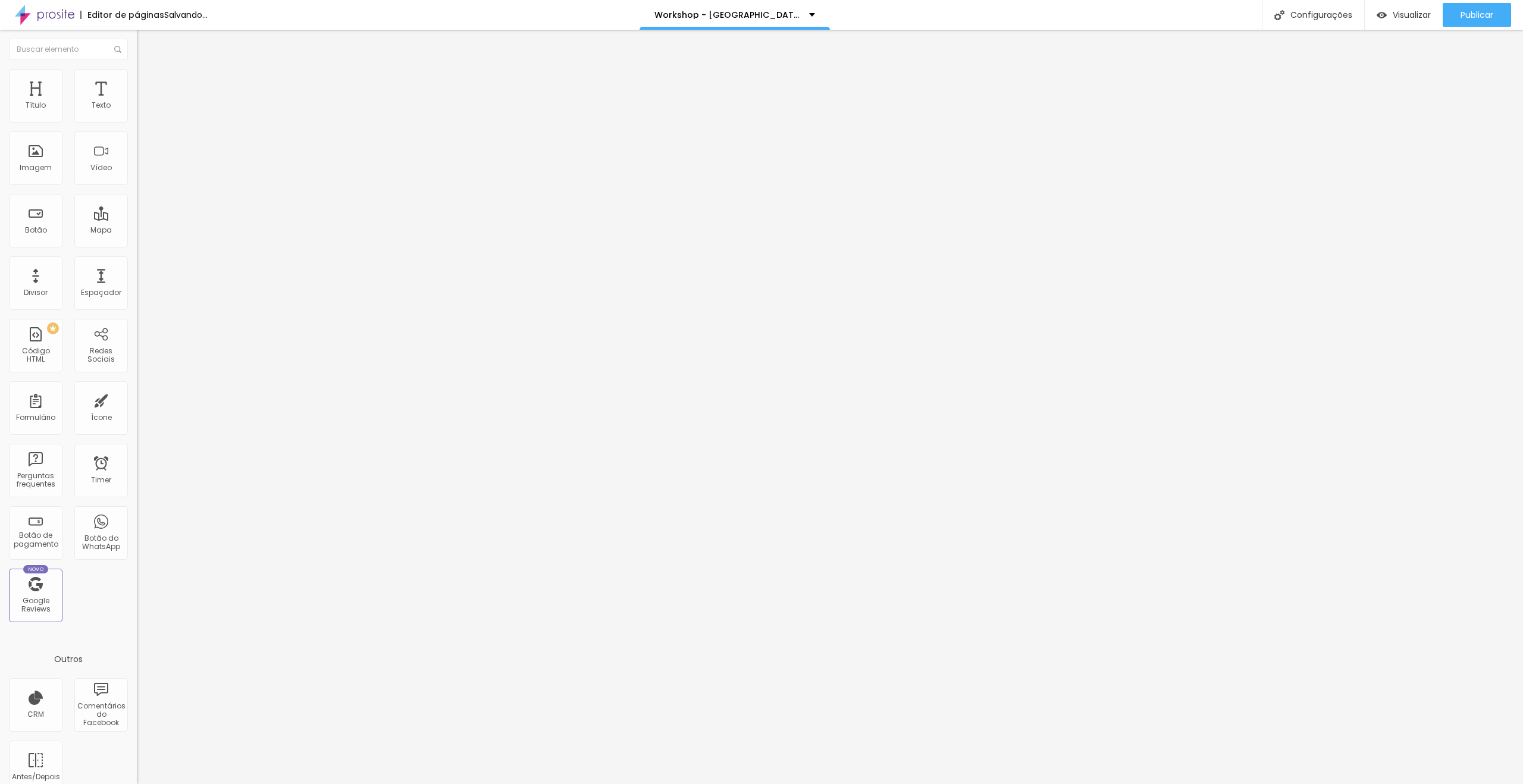
click at [137, 102] on img at bounding box center [140, 98] width 7 height 7
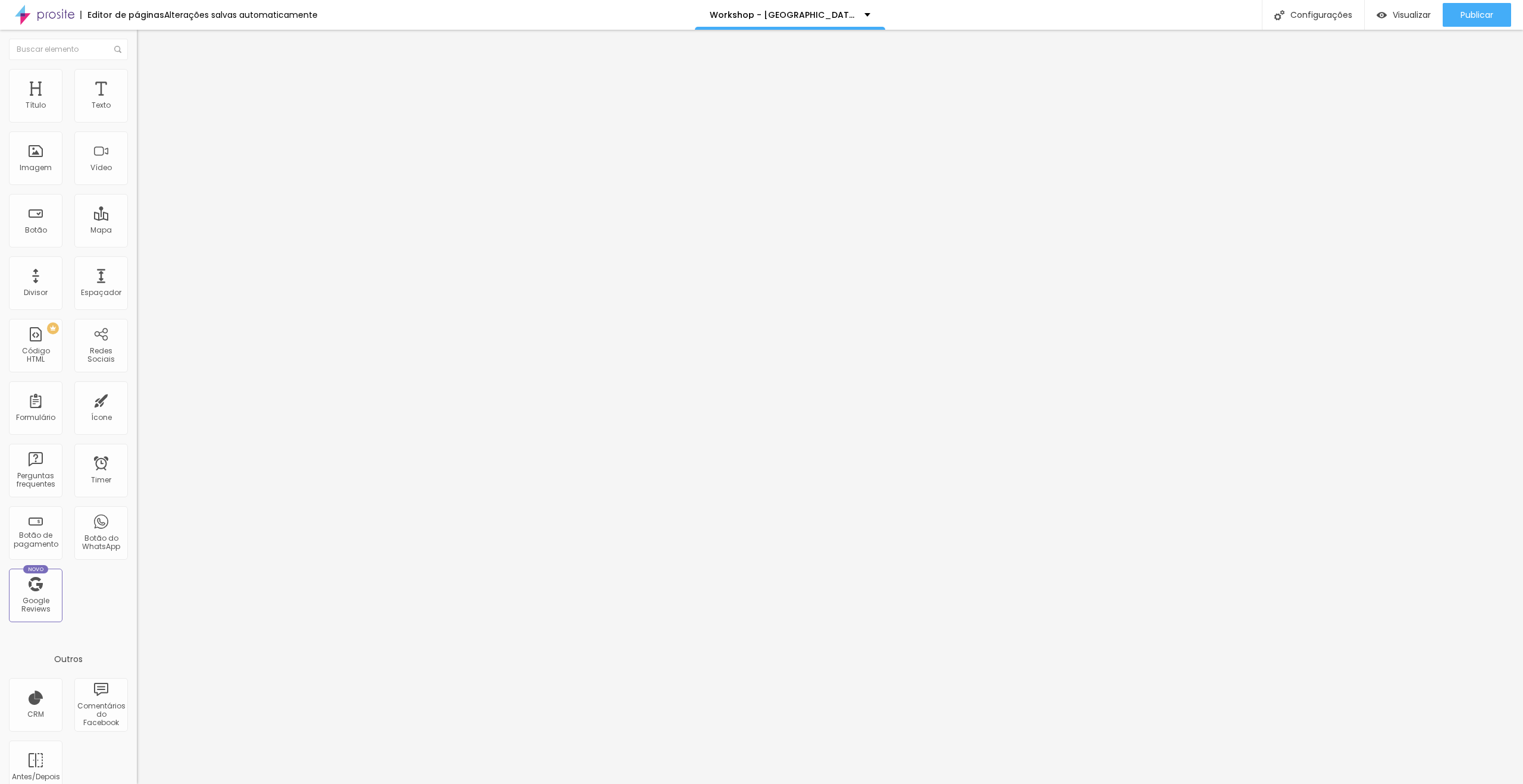
paste textarea
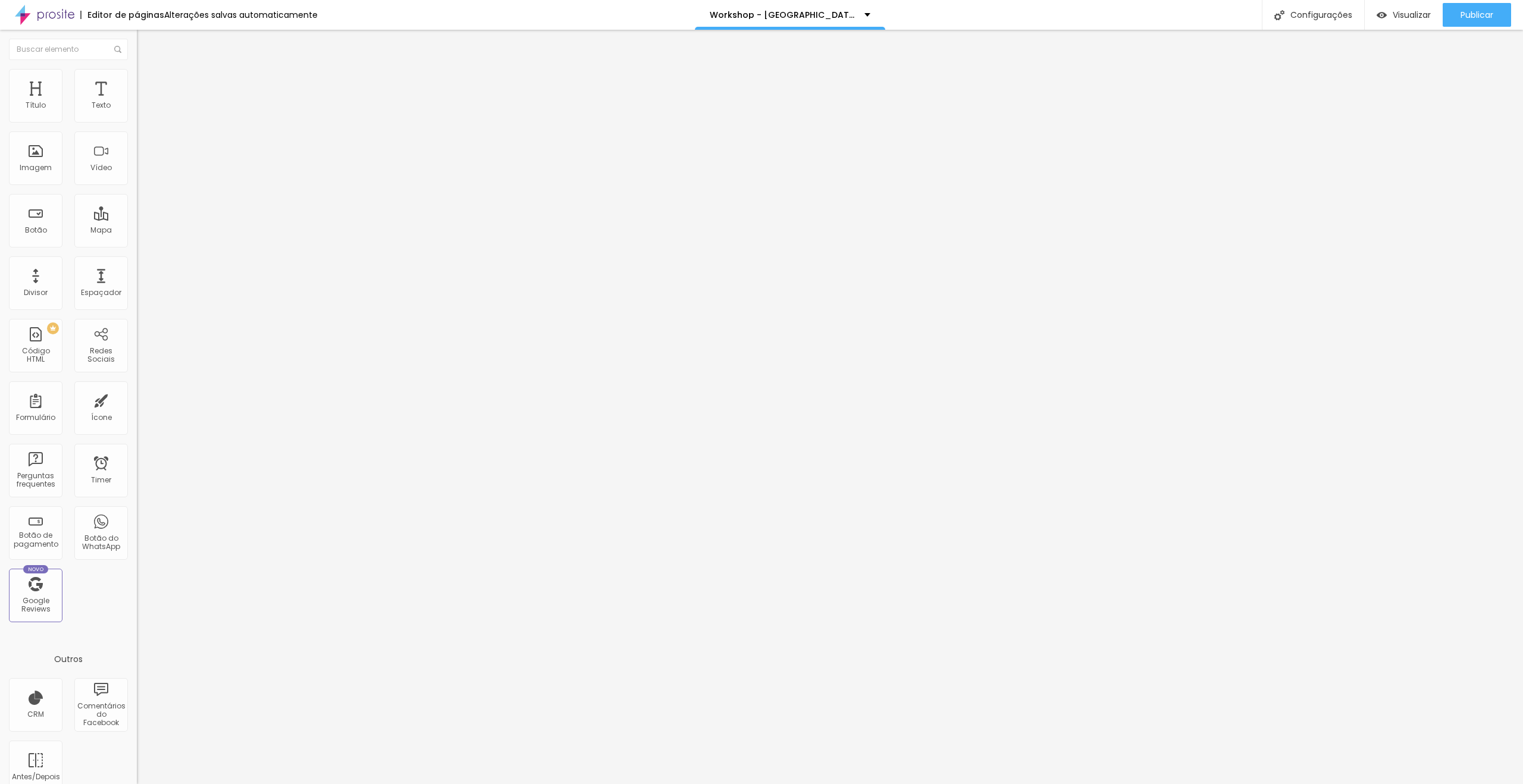
drag, startPoint x: 591, startPoint y: 400, endPoint x: 545, endPoint y: 399, distance: 46.0
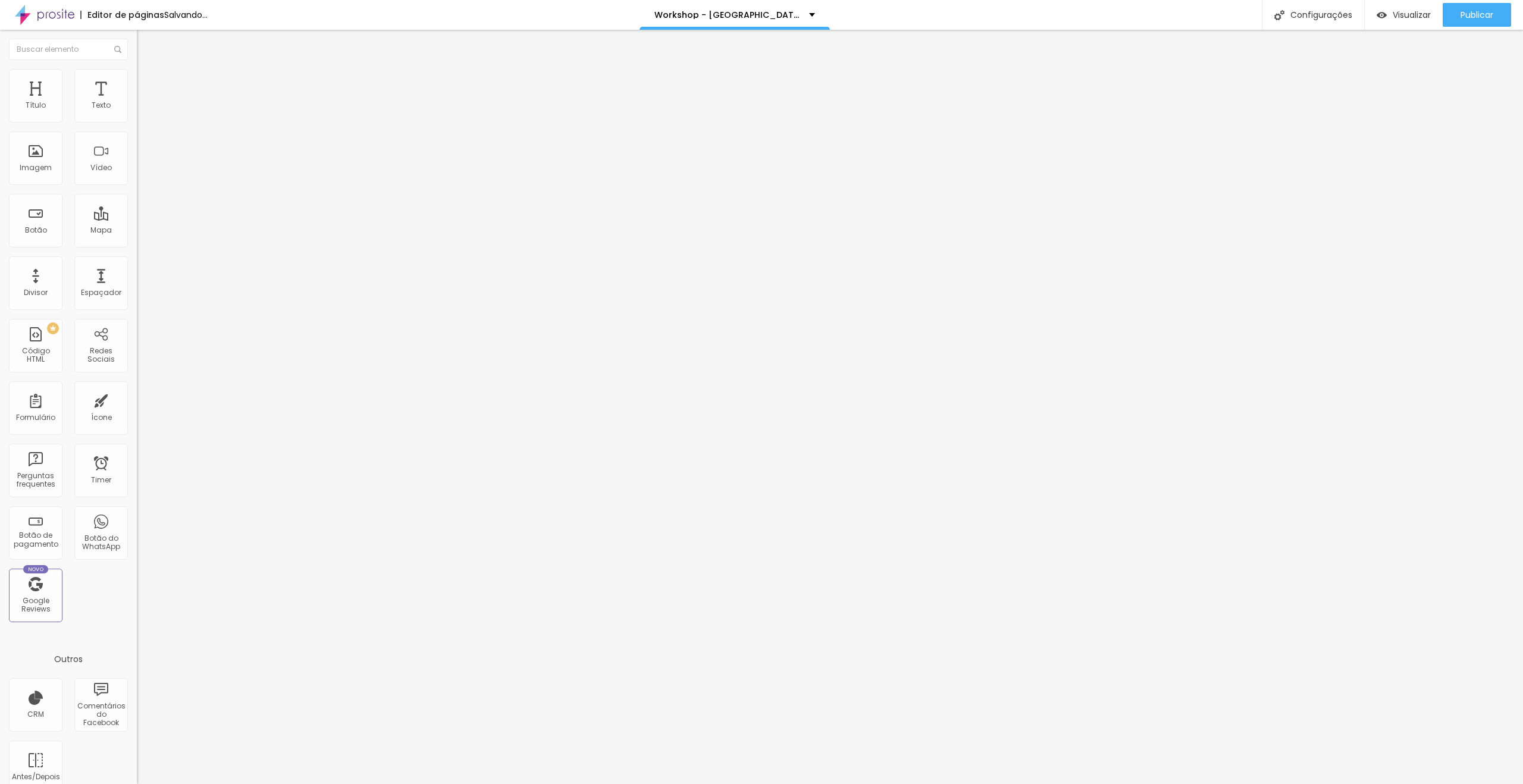
click at [137, 102] on img at bounding box center [140, 98] width 7 height 7
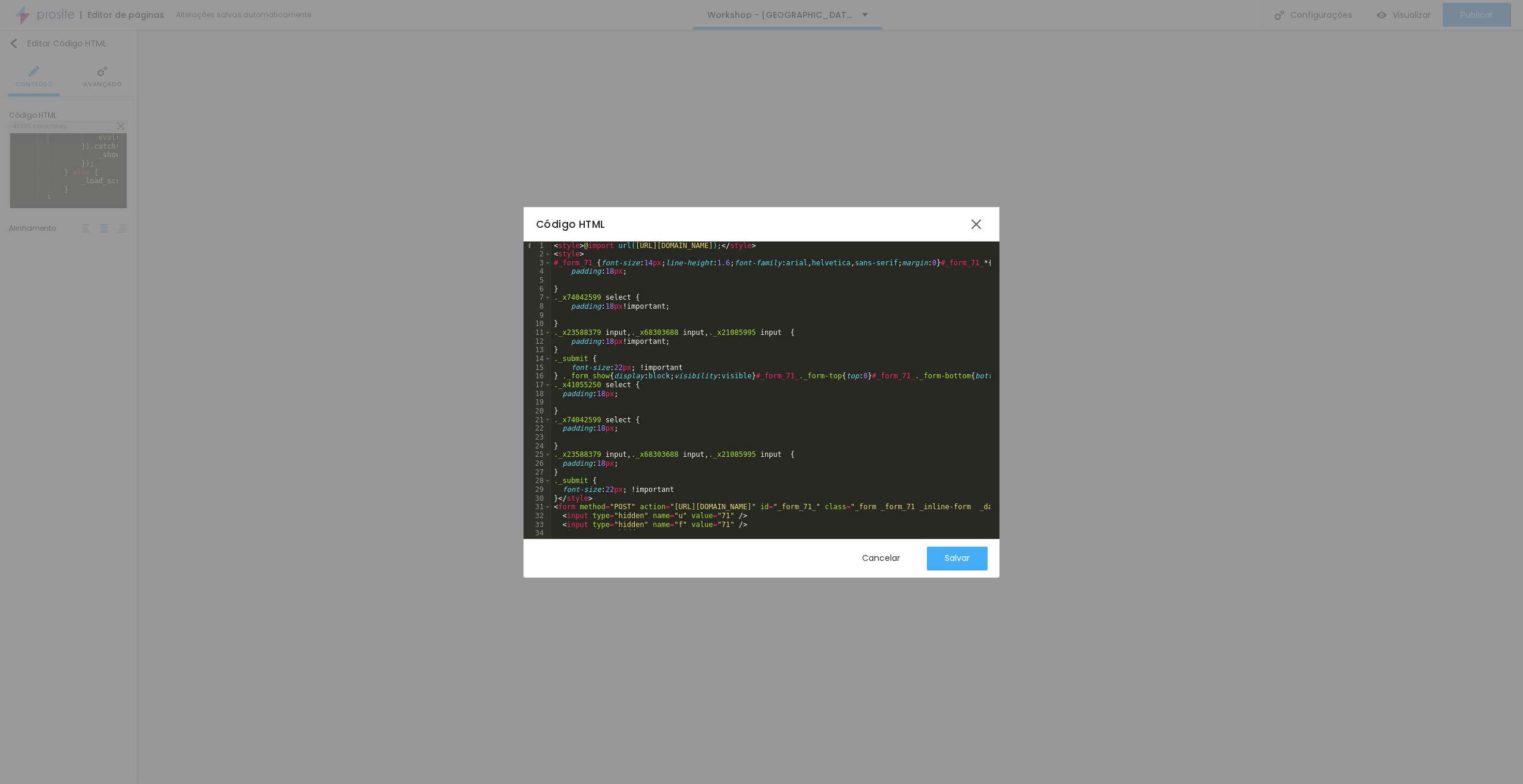
scroll to position [5799, 0]
click at [897, 221] on div "Código HTML" at bounding box center [751, 224] width 429 height 16
drag, startPoint x: 608, startPoint y: 273, endPoint x: 601, endPoint y: 273, distance: 7.0
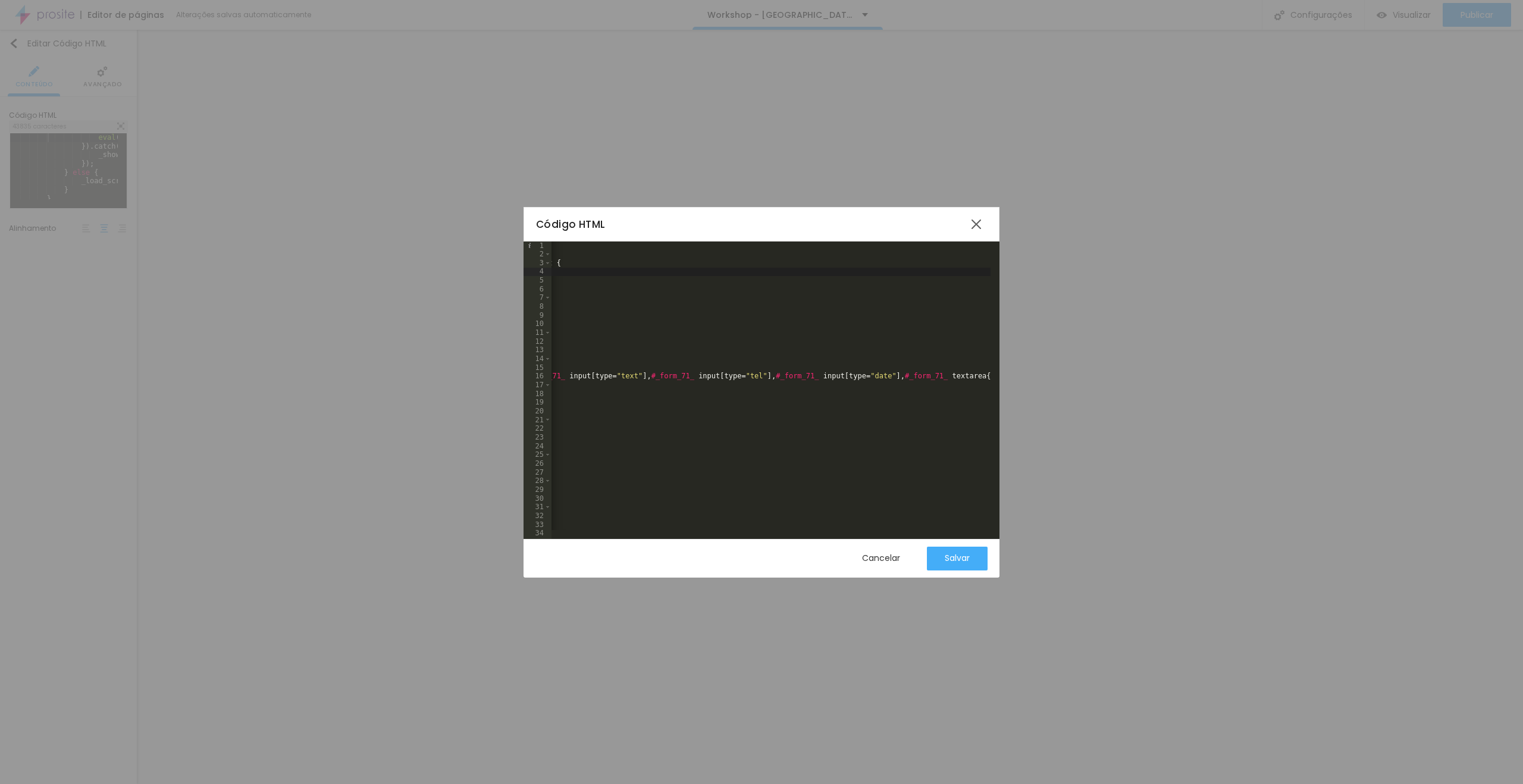
scroll to position [0, 714]
drag, startPoint x: 899, startPoint y: 238, endPoint x: 912, endPoint y: 231, distance: 14.8
click at [899, 237] on div "Código HTML" at bounding box center [761, 224] width 476 height 34
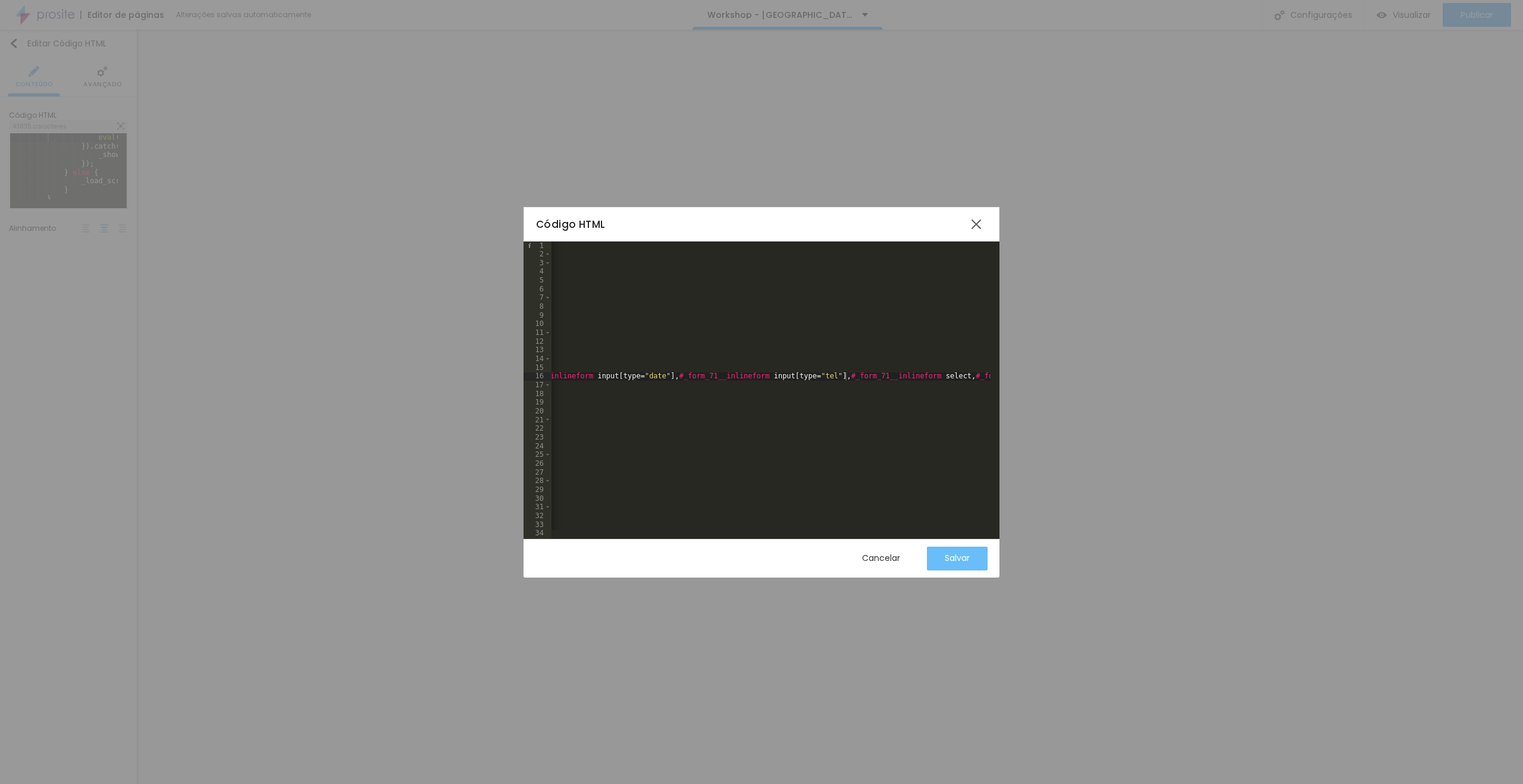
click at [969, 550] on button "Salvar" at bounding box center [956, 558] width 60 height 24
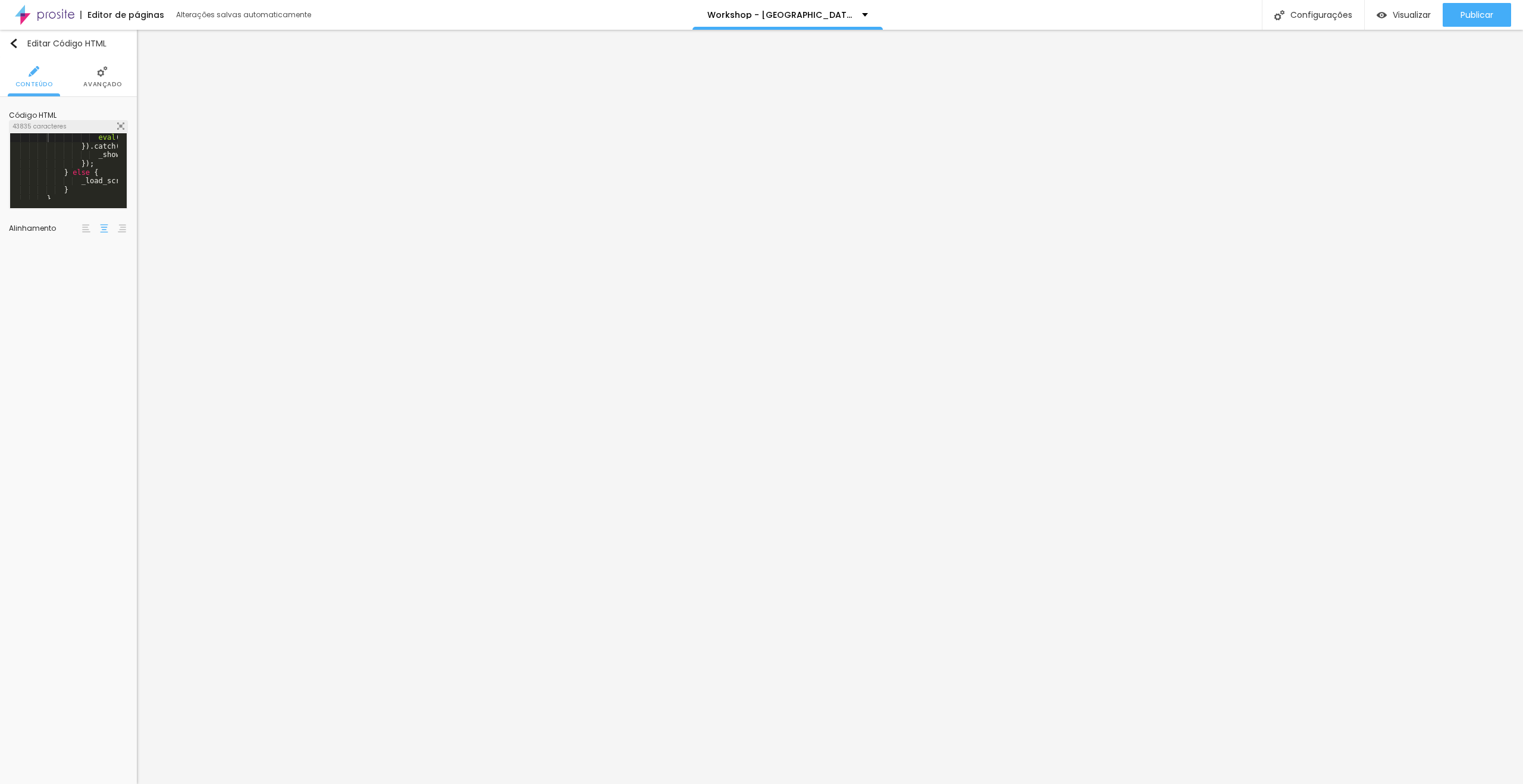
click at [122, 123] on img at bounding box center [121, 126] width 7 height 7
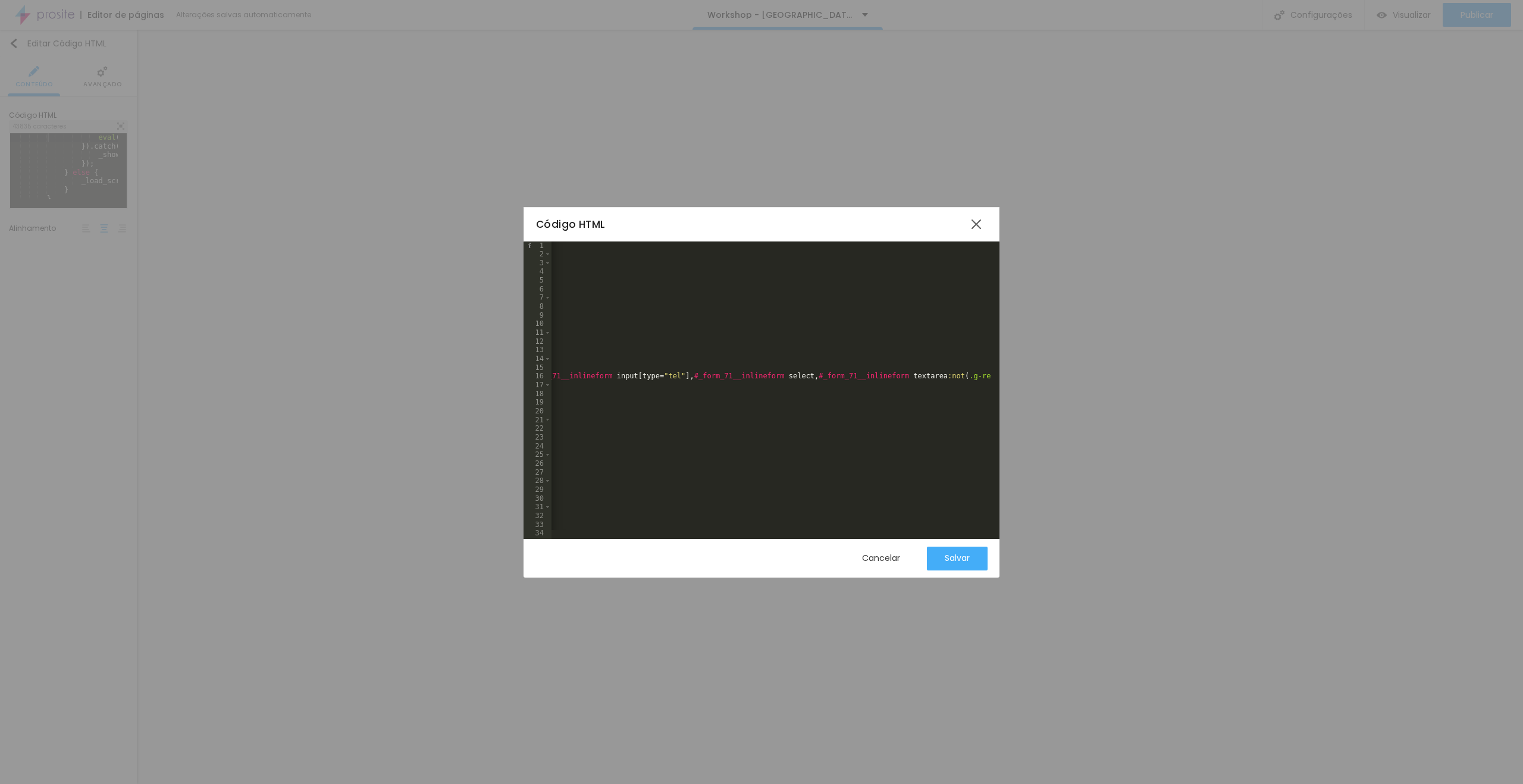
scroll to position [0, 41104]
click at [949, 546] on div "Salvar" at bounding box center [956, 558] width 25 height 24
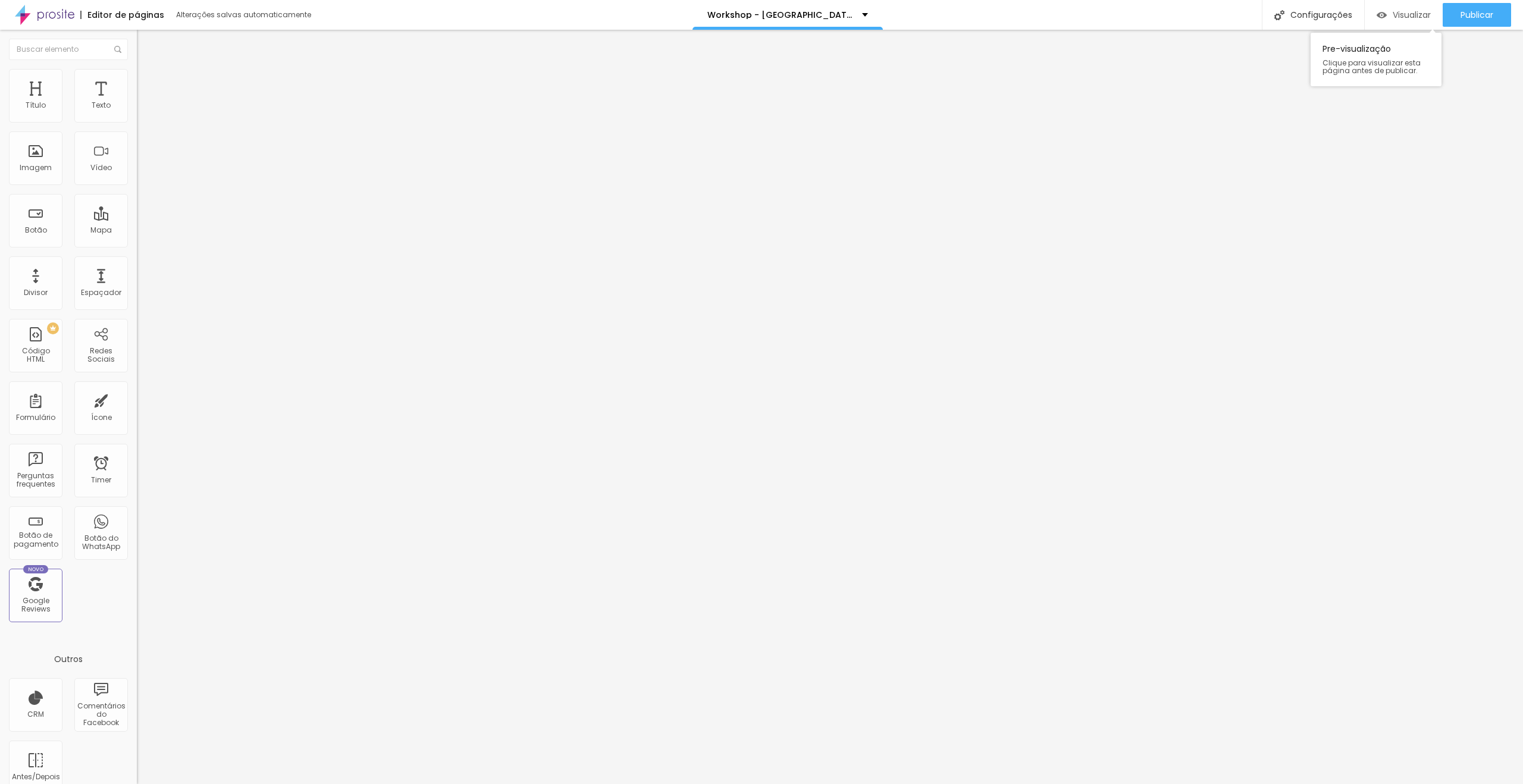
click at [1407, 19] on span "Visualizar" at bounding box center [1411, 15] width 38 height 9
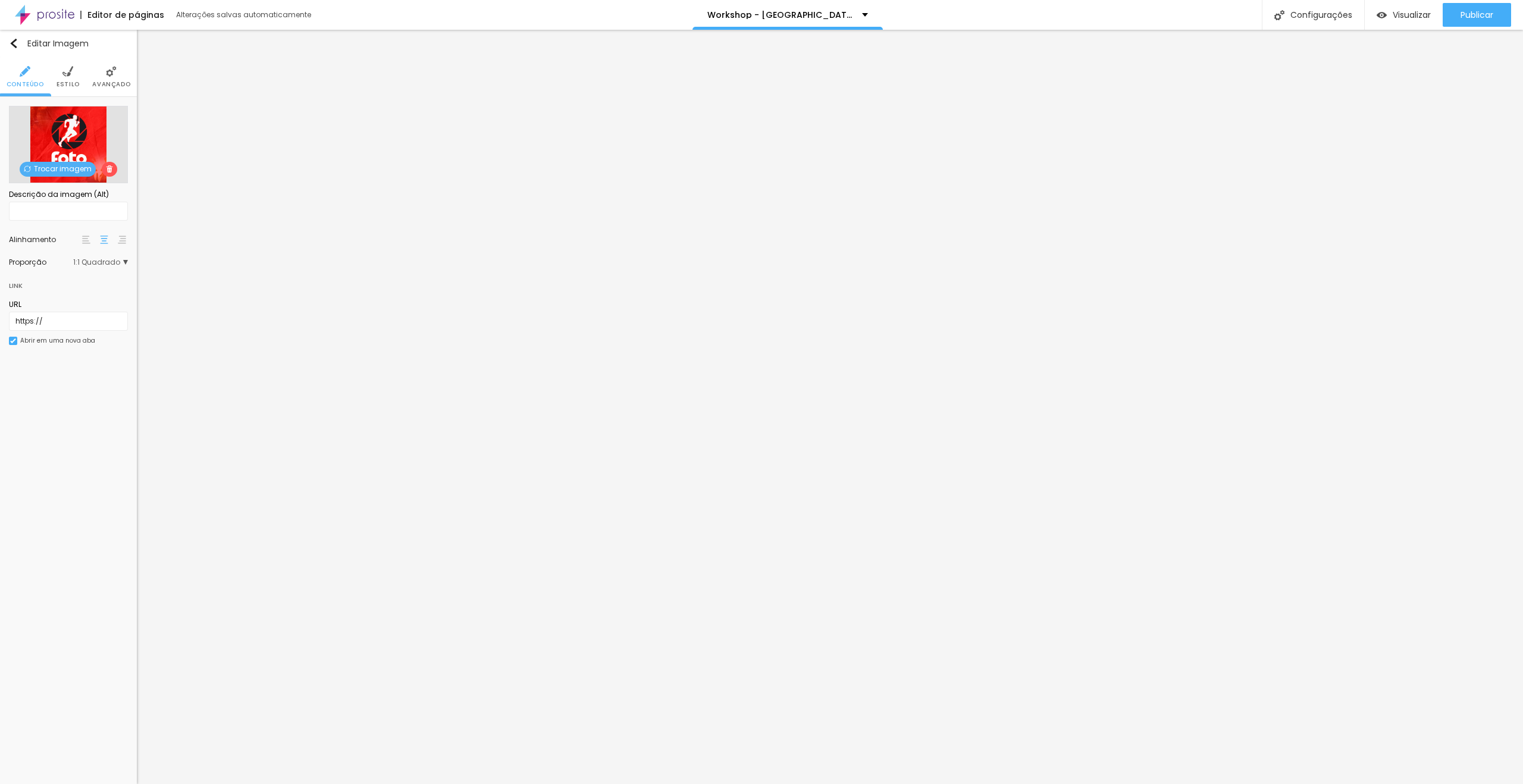
click at [59, 169] on span "Trocar imagem" at bounding box center [58, 169] width 76 height 15
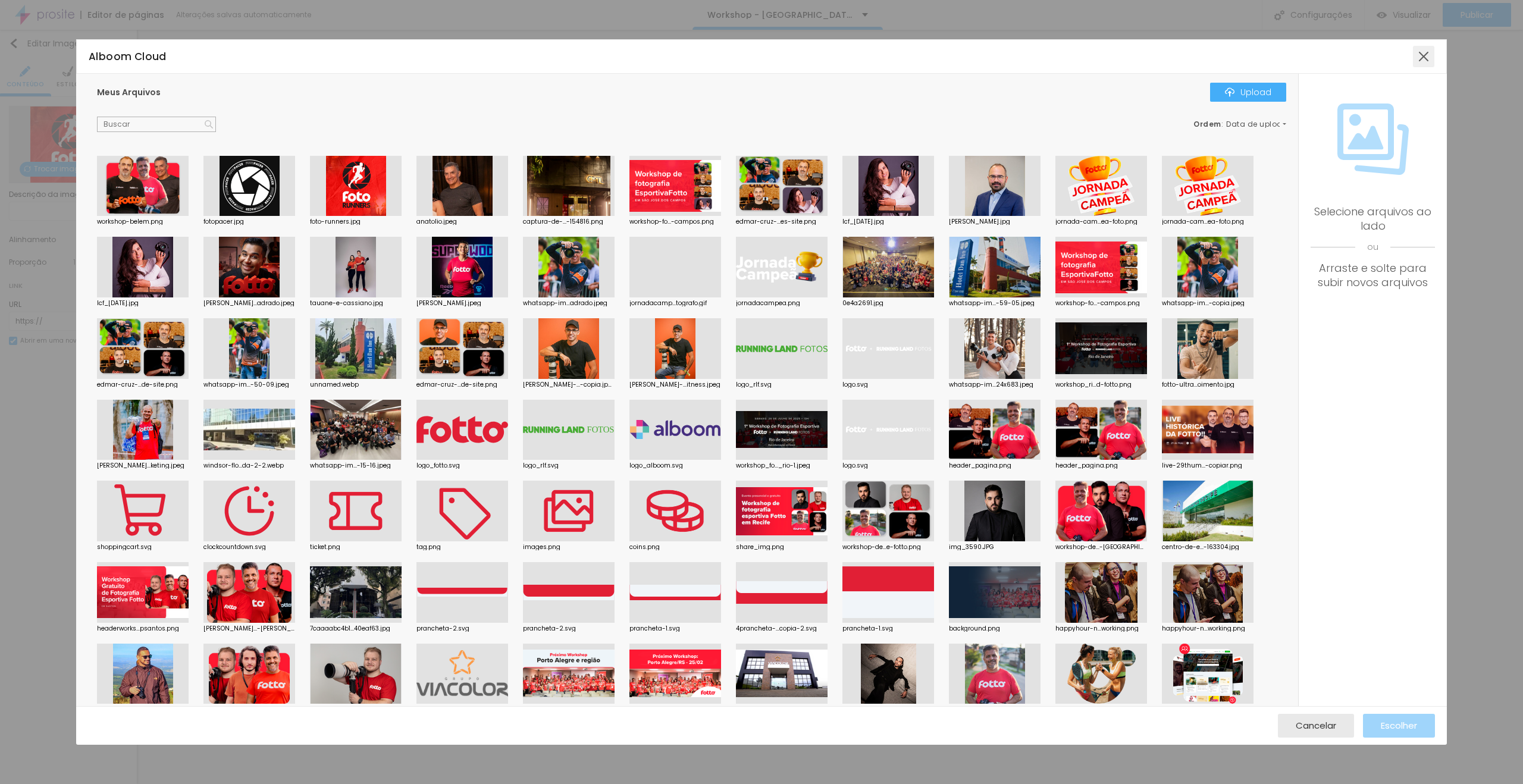
click at [1427, 54] on div at bounding box center [1423, 56] width 21 height 21
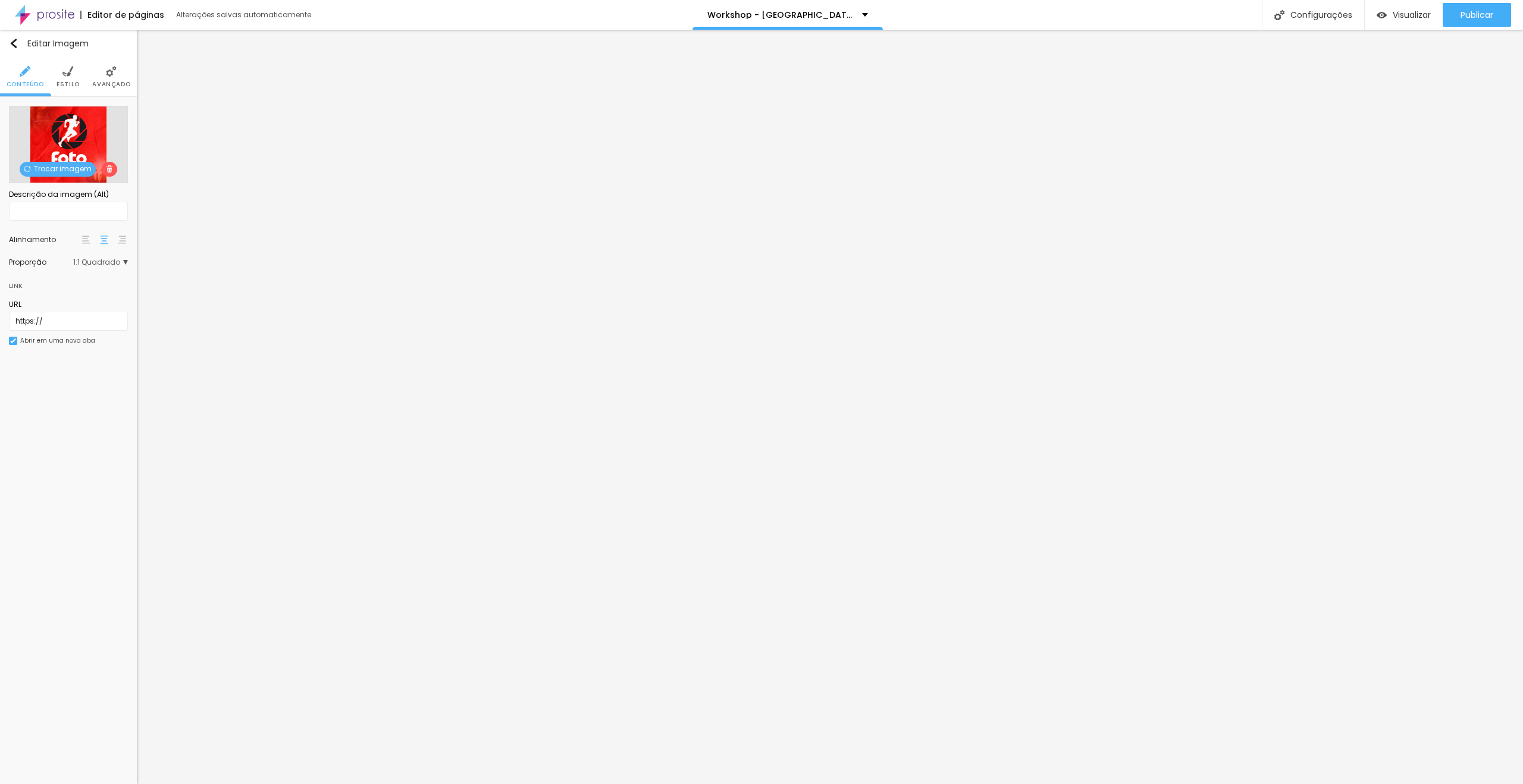
click at [80, 169] on span "Trocar imagem" at bounding box center [58, 169] width 76 height 15
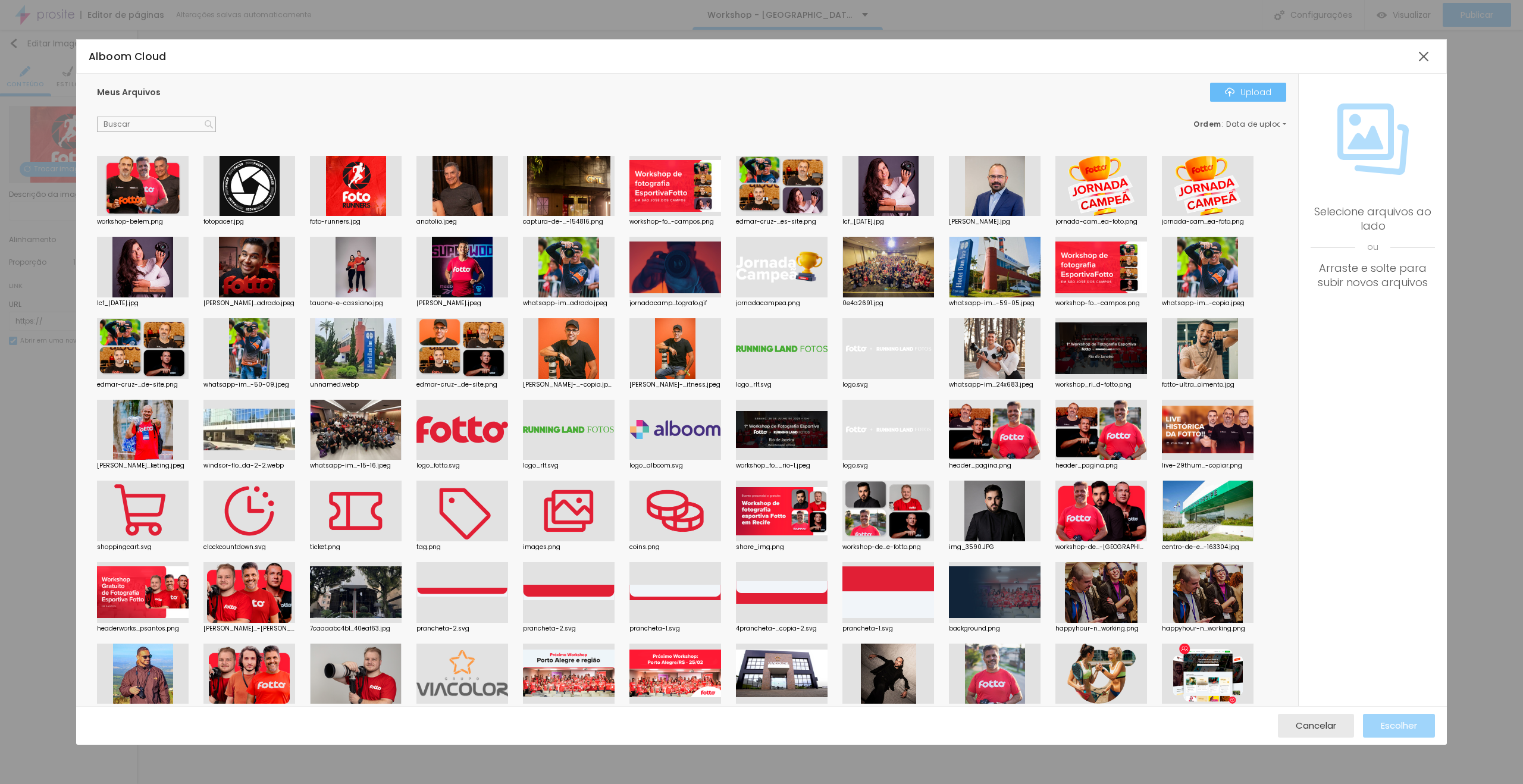
click at [1245, 89] on div "Upload" at bounding box center [1248, 92] width 46 height 9
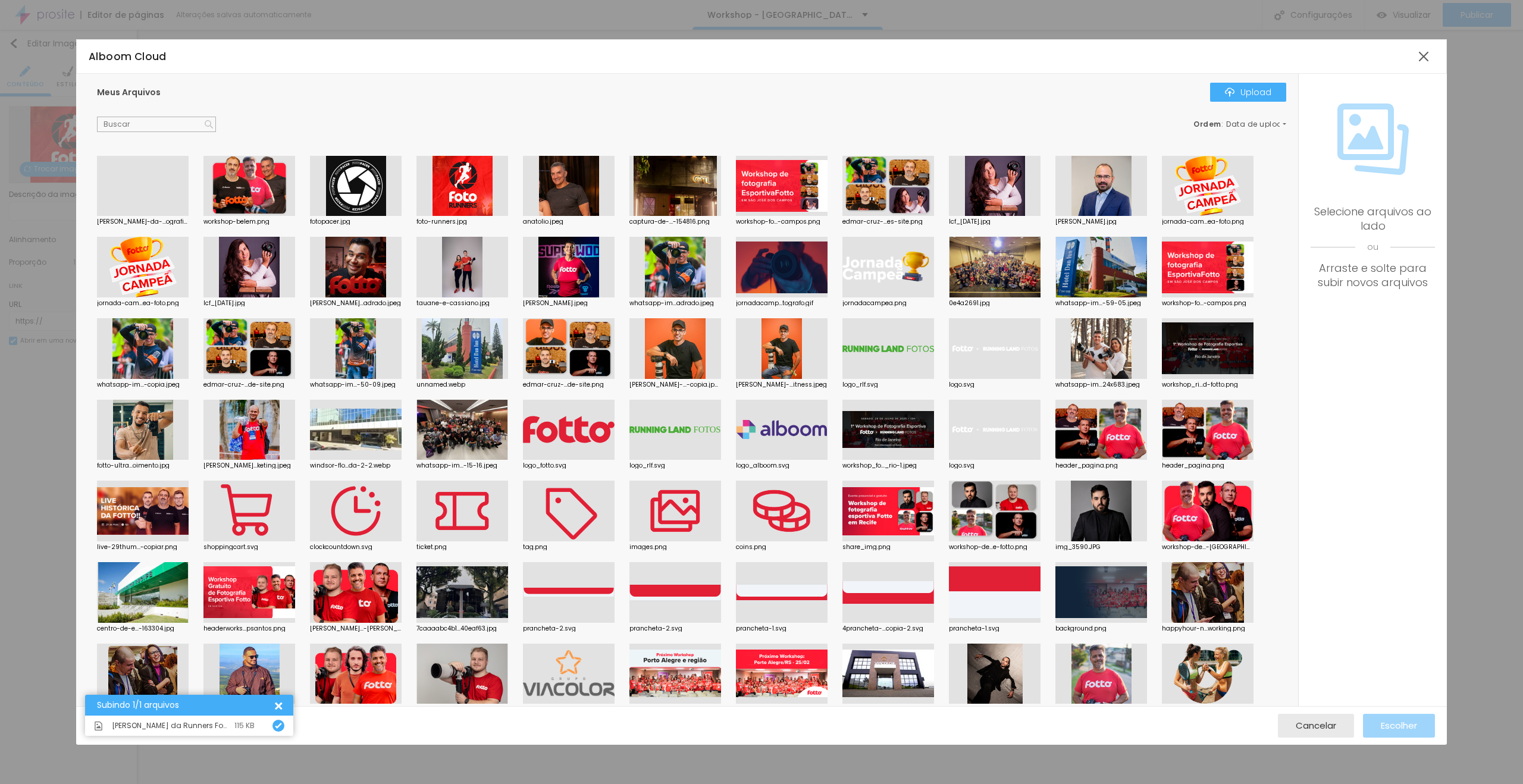
click at [148, 216] on div at bounding box center [142, 216] width 92 height 0
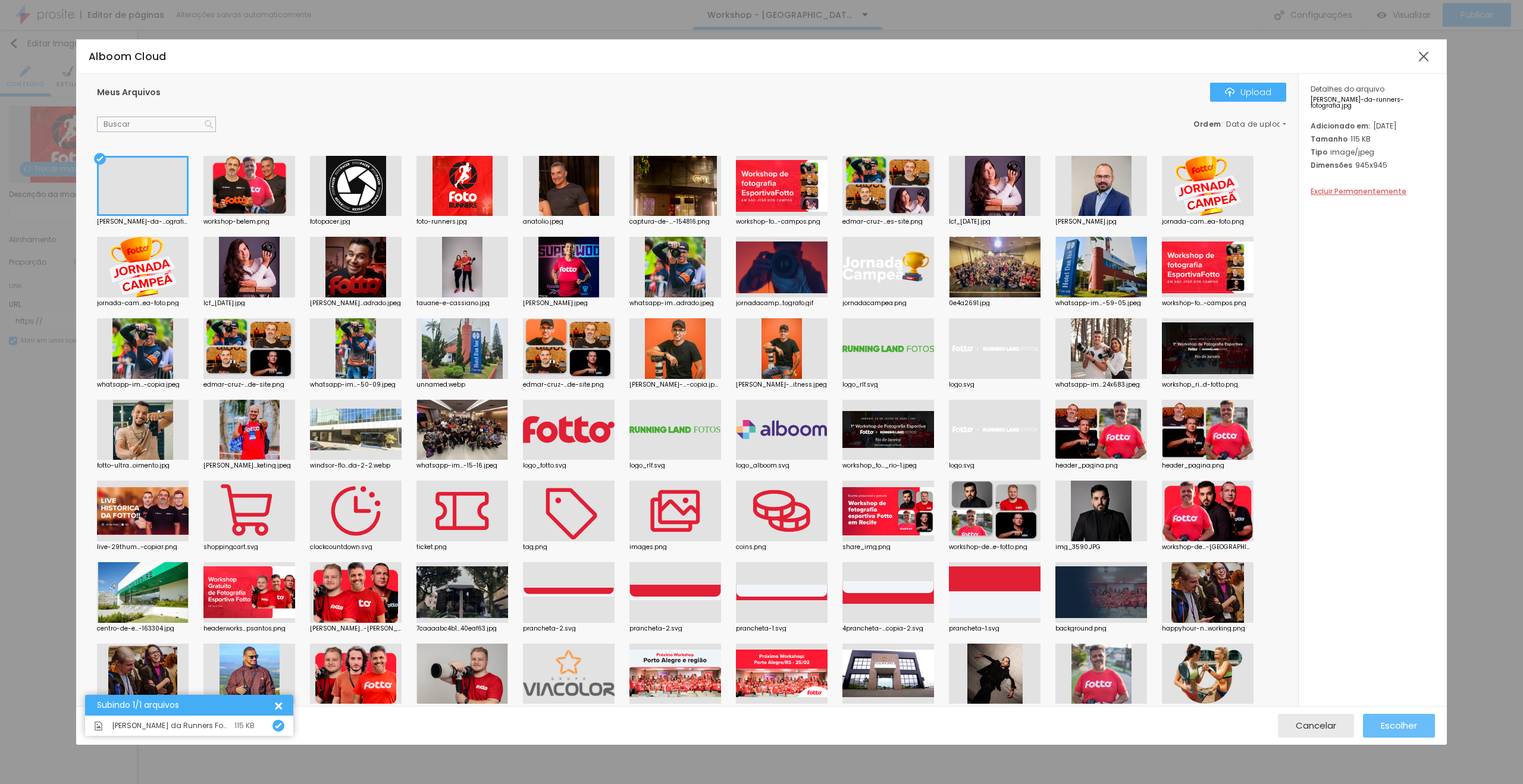
click at [1398, 727] on span "Escolher" at bounding box center [1398, 725] width 36 height 10
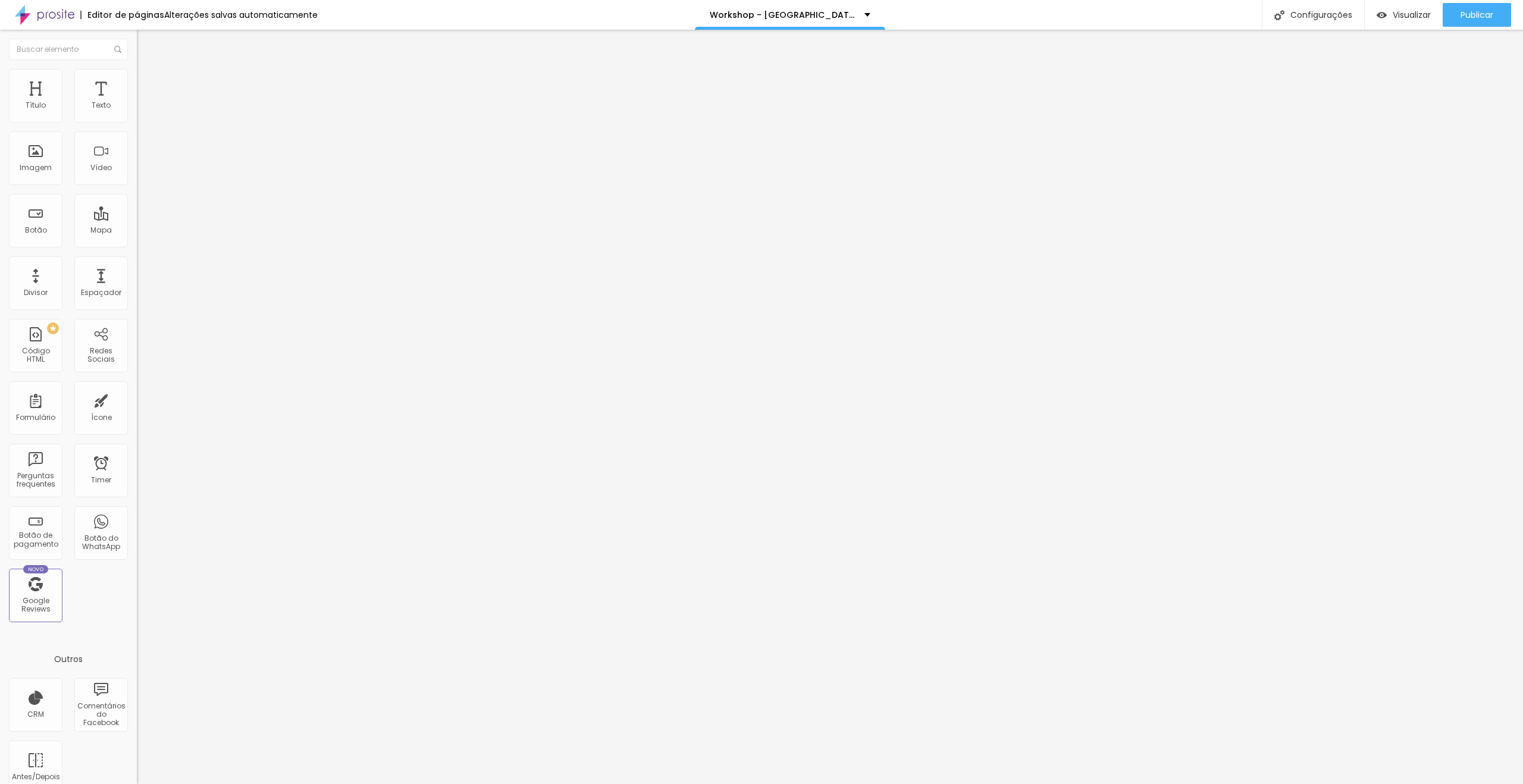
click at [137, 245] on input "[URL][DOMAIN_NAME]" at bounding box center [208, 239] width 143 height 12
paste input "[DOMAIN_NAME][URL]"
type input "[URL][DOMAIN_NAME]"
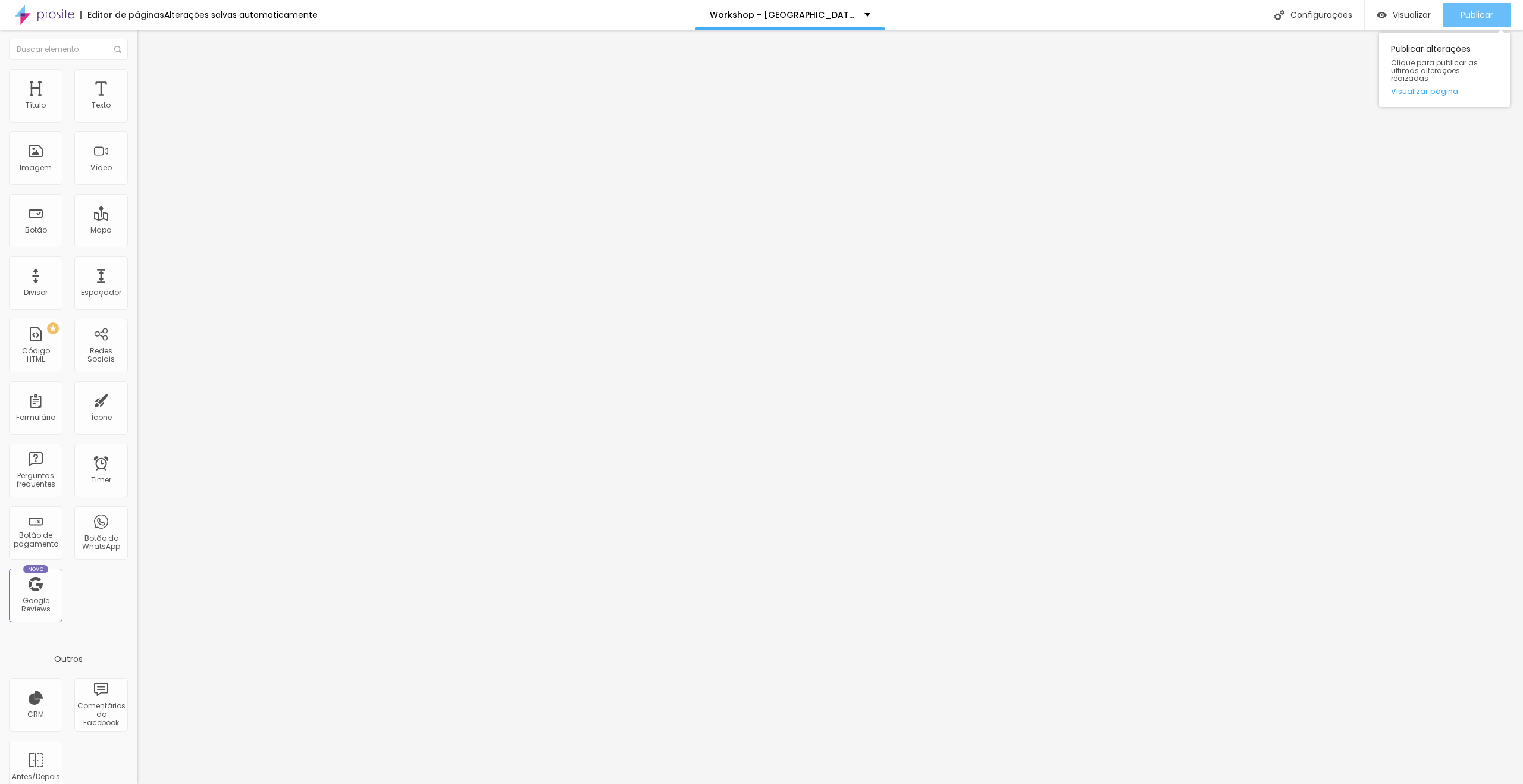
click at [1464, 14] on span "Publicar" at bounding box center [1476, 15] width 33 height 9
click at [137, 111] on input "[GEOGRAPHIC_DATA][PERSON_NAME] [GEOGRAPHIC_DATA][PERSON_NAME][PERSON_NAME]." at bounding box center [208, 106] width 143 height 12
paste input "Av. [STREET_ADDRESS][PERSON_NAME]"
type input "Av. [STREET_ADDRESS][PERSON_NAME]"
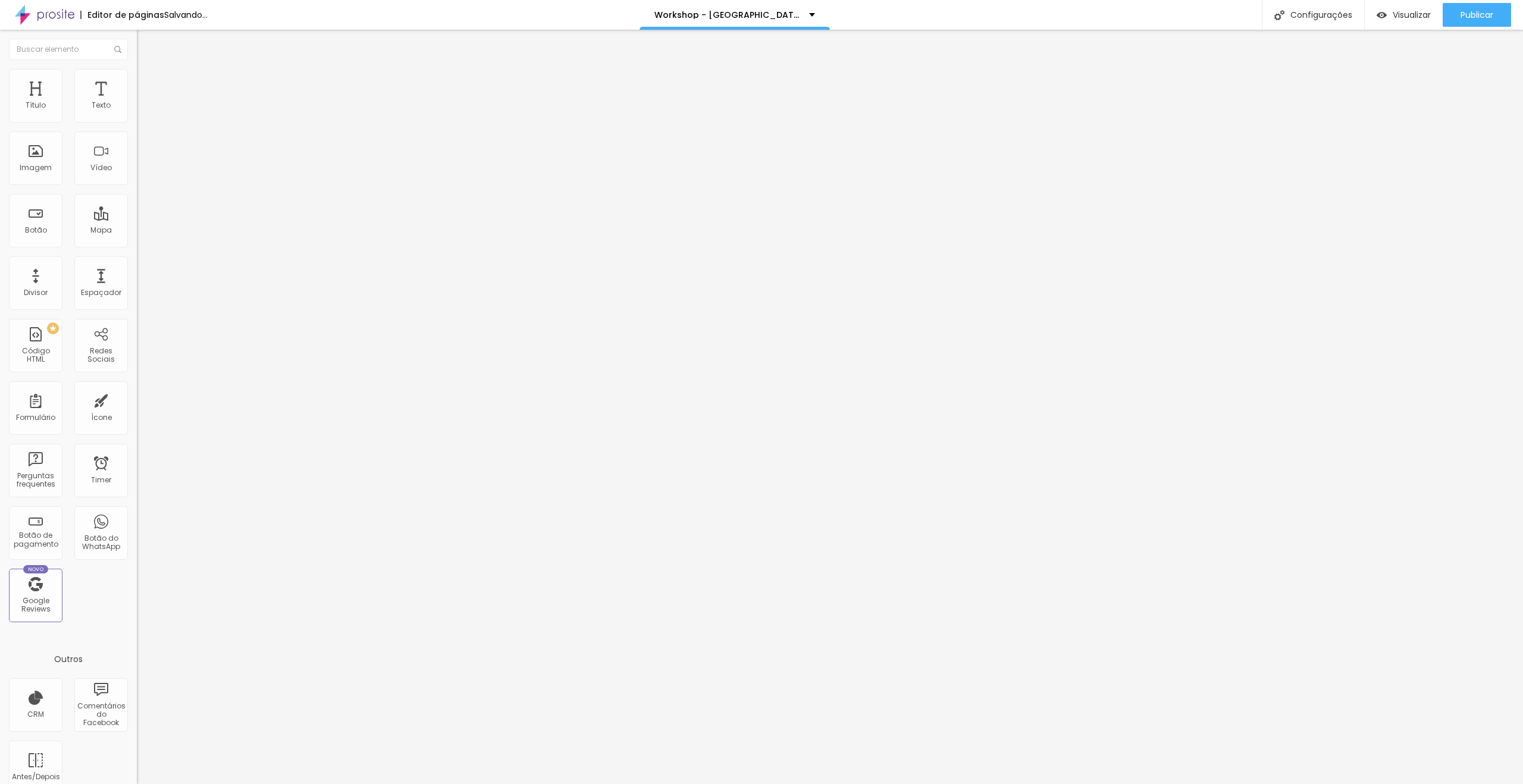
scroll to position [0, 0]
click at [137, 102] on span "Trocar imagem" at bounding box center [169, 97] width 65 height 10
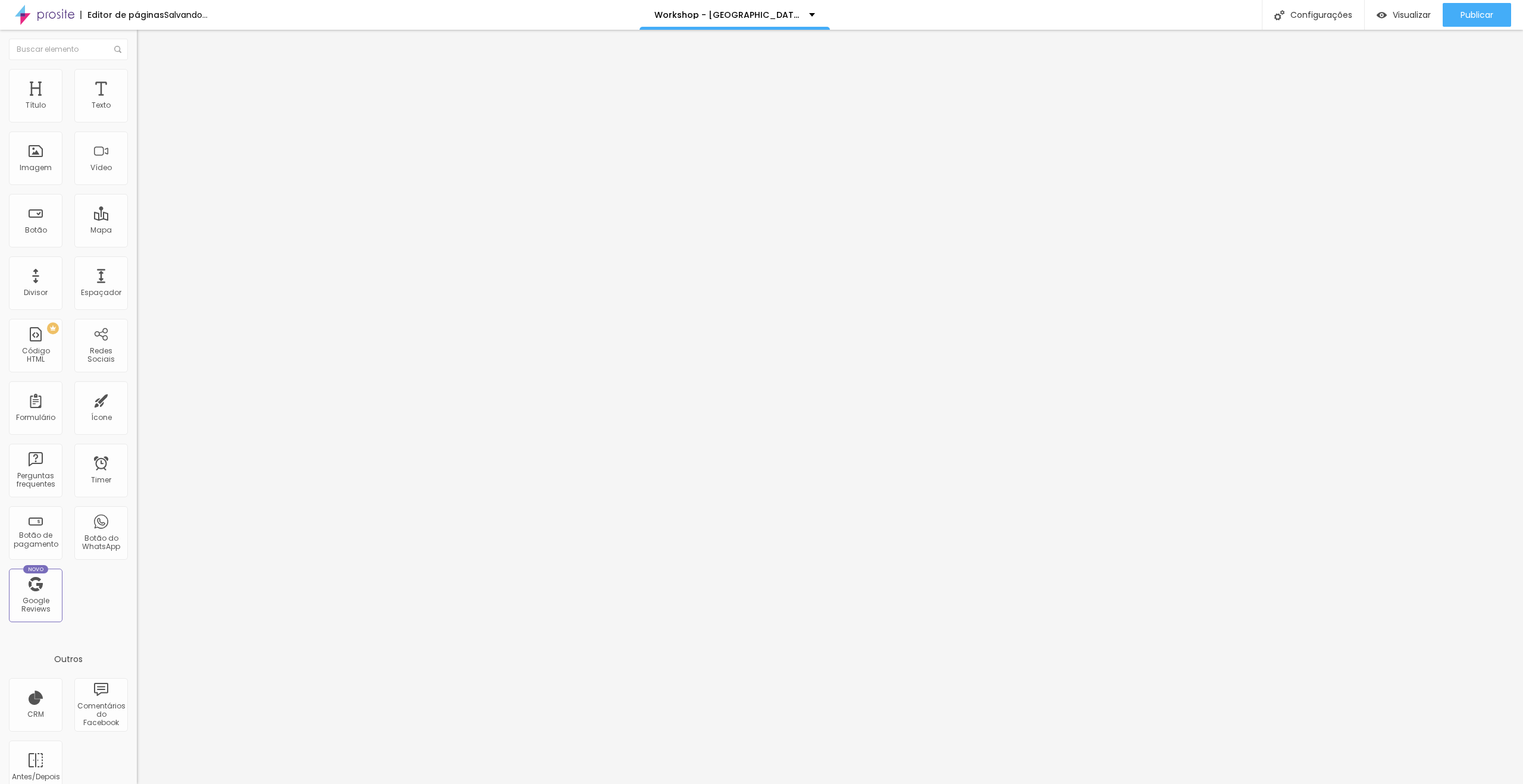
click at [137, 111] on input "Hotel Dan Inn São José dos Campos." at bounding box center [208, 106] width 143 height 12
paste input "Av. Comandante Bras de Aguiar 420, Belem Do Pará, Para, Brazil 66035-405"
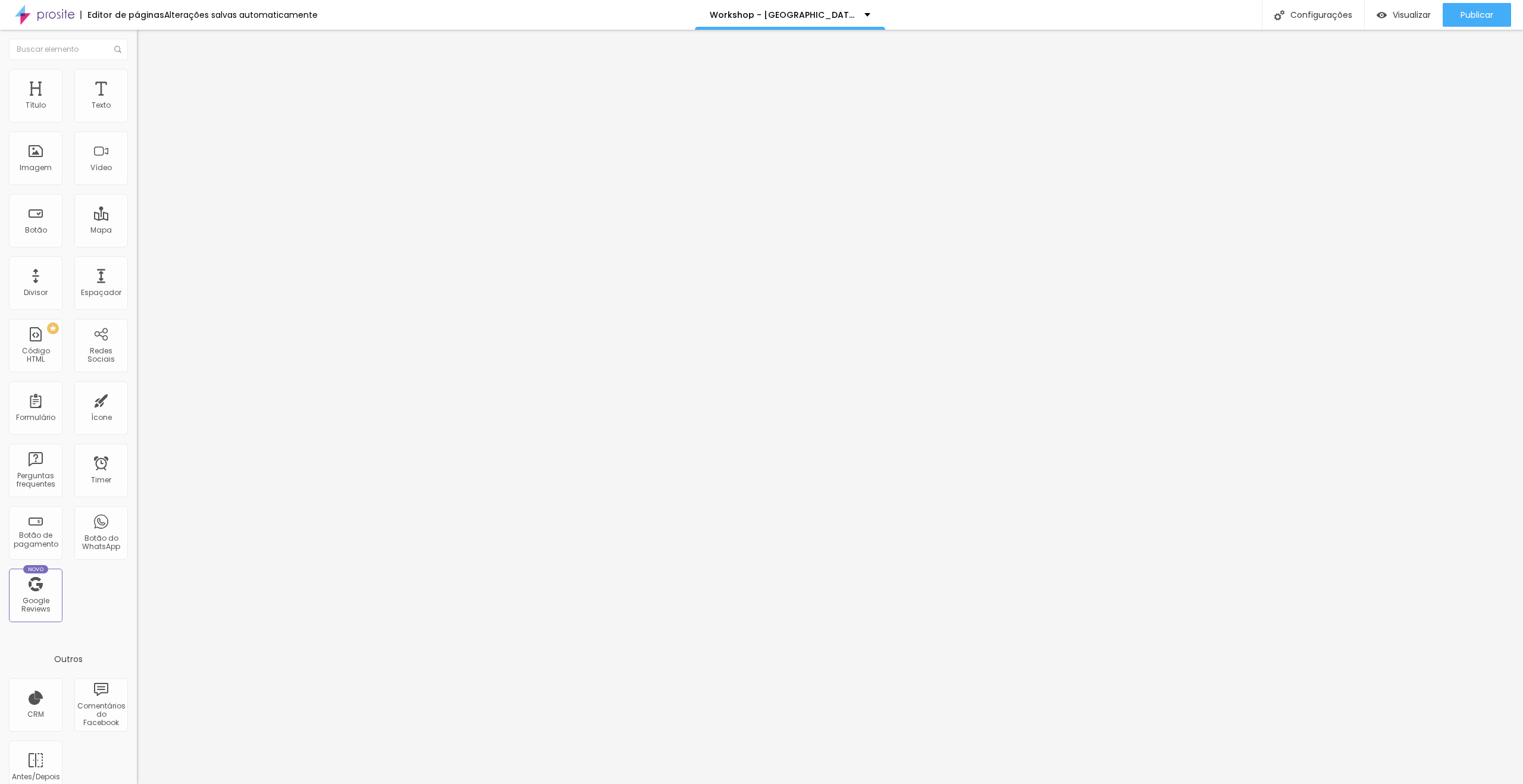
type input "Av. Comandante Bras de Aguiar 420, Belem Do Pará, Para, Brazil 66035-405"
click at [1465, 10] on span "Publicar" at bounding box center [1476, 15] width 33 height 9
drag, startPoint x: 1438, startPoint y: 76, endPoint x: 1438, endPoint y: 83, distance: 7.0
click at [1438, 83] on div "Publicar alterações Clique para publicar as ultimas alterações reaizadas Visual…" at bounding box center [1444, 70] width 131 height 74
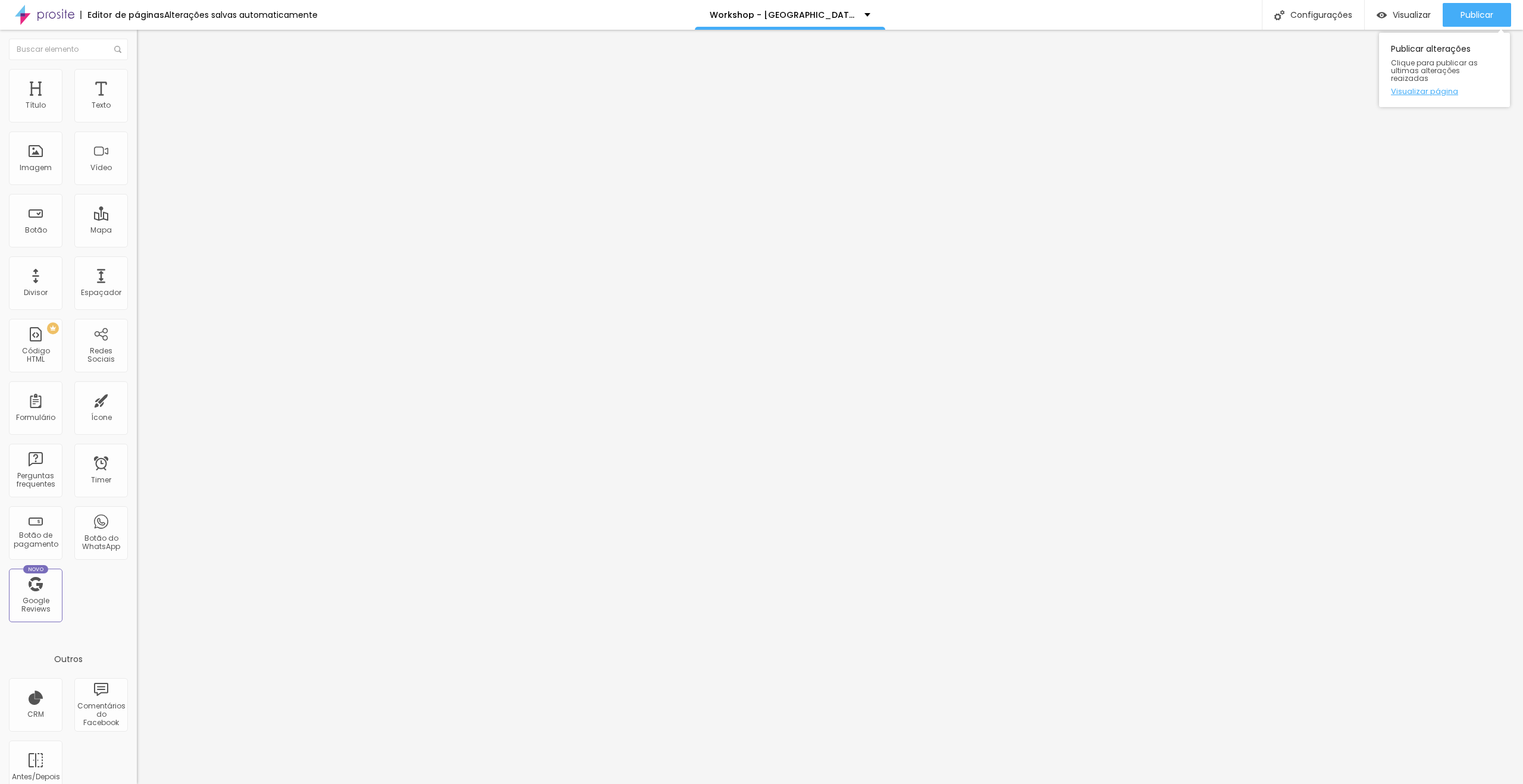
click at [1438, 87] on link "Visualizar página" at bounding box center [1443, 91] width 107 height 7
click at [1442, 87] on link "Visualizar página" at bounding box center [1443, 91] width 107 height 7
click at [137, 111] on input "Av. [STREET_ADDRESS] 66035-405" at bounding box center [208, 106] width 143 height 12
click at [1435, 87] on link "Visualizar página" at bounding box center [1443, 91] width 107 height 7
click at [1438, 87] on link "Visualizar página" at bounding box center [1443, 91] width 107 height 7
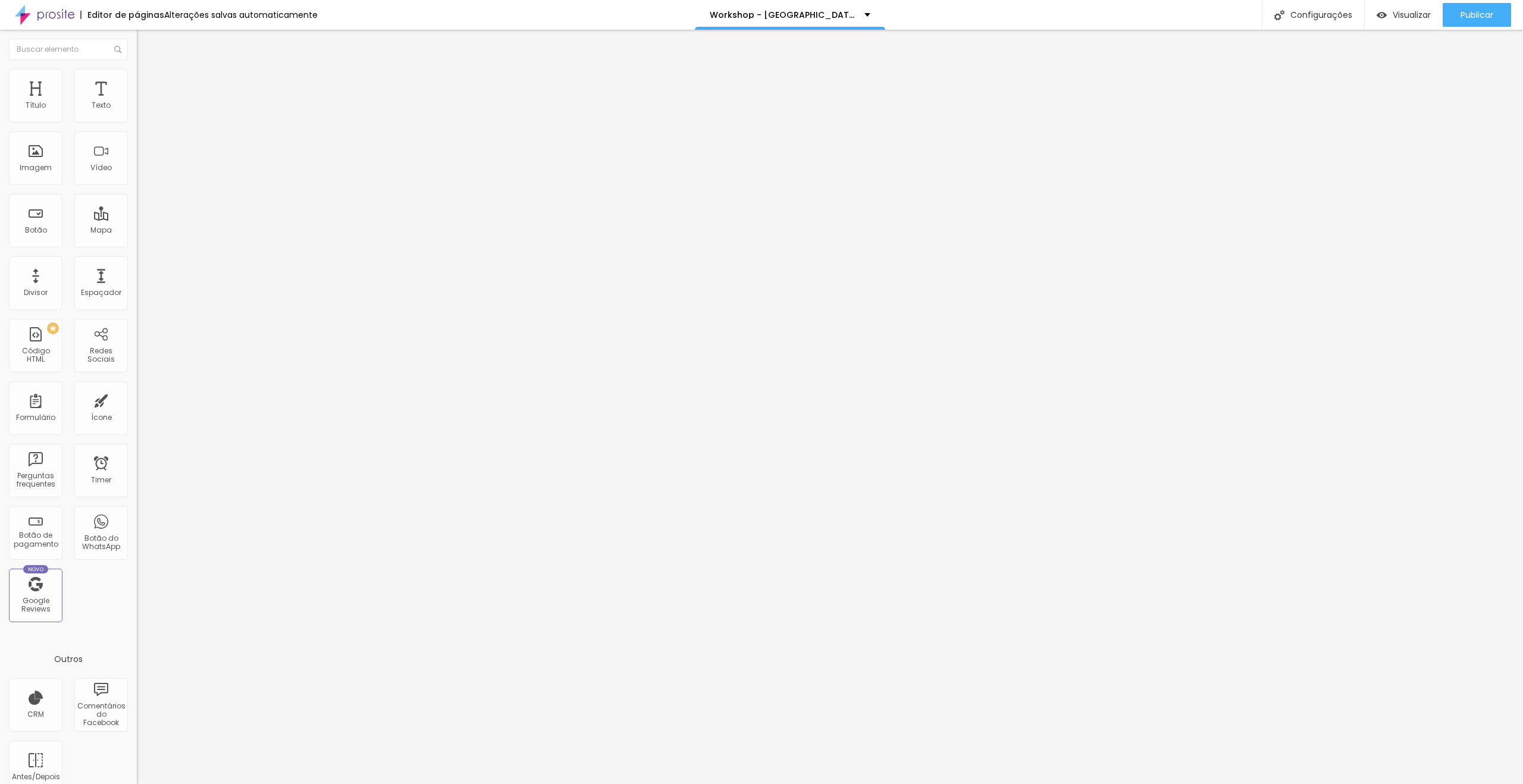
click at [137, 102] on img at bounding box center [140, 98] width 7 height 7
click at [855, 783] on div "Código HTML" at bounding box center [761, 792] width 1523 height 18
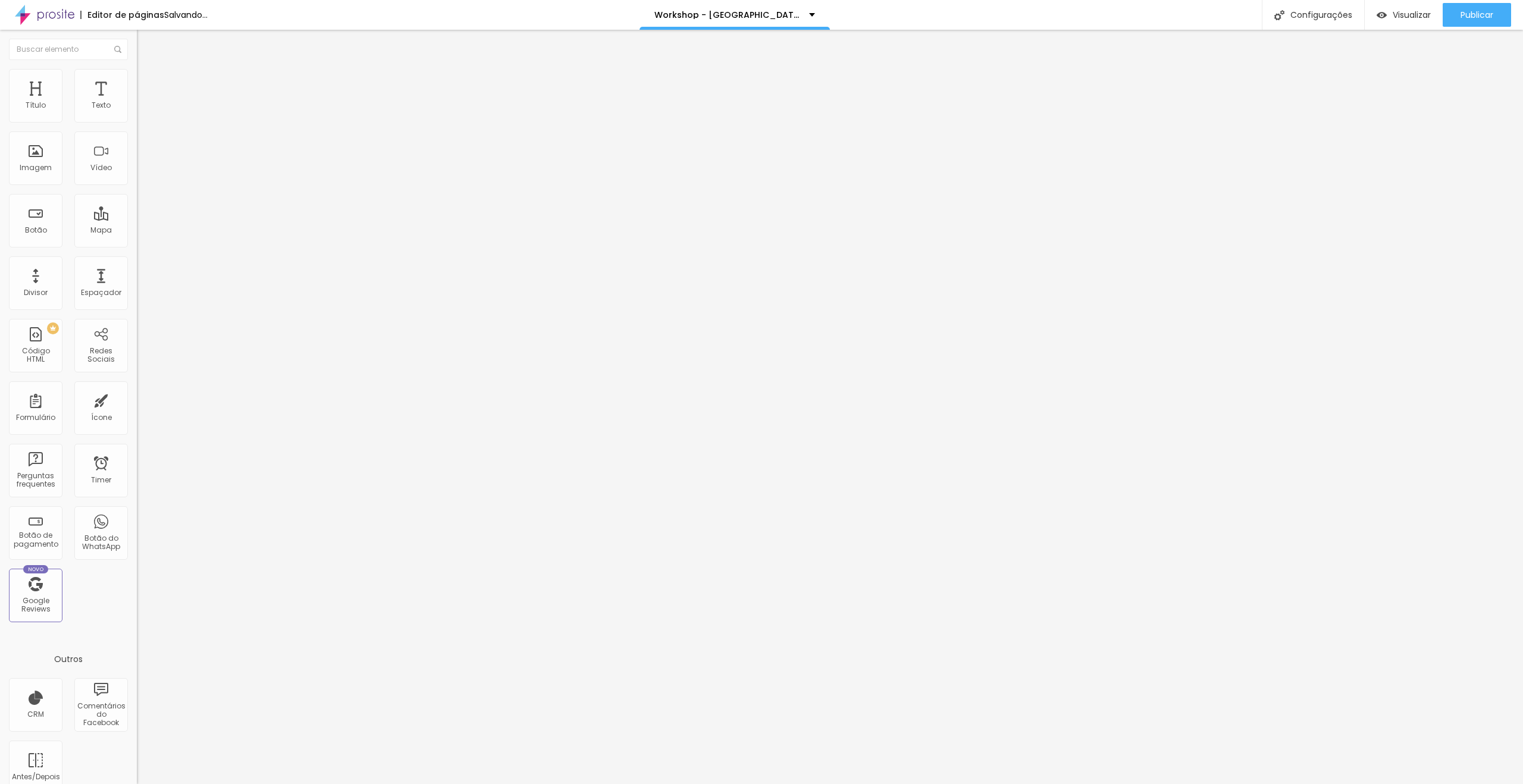
click at [137, 102] on img at bounding box center [140, 98] width 7 height 7
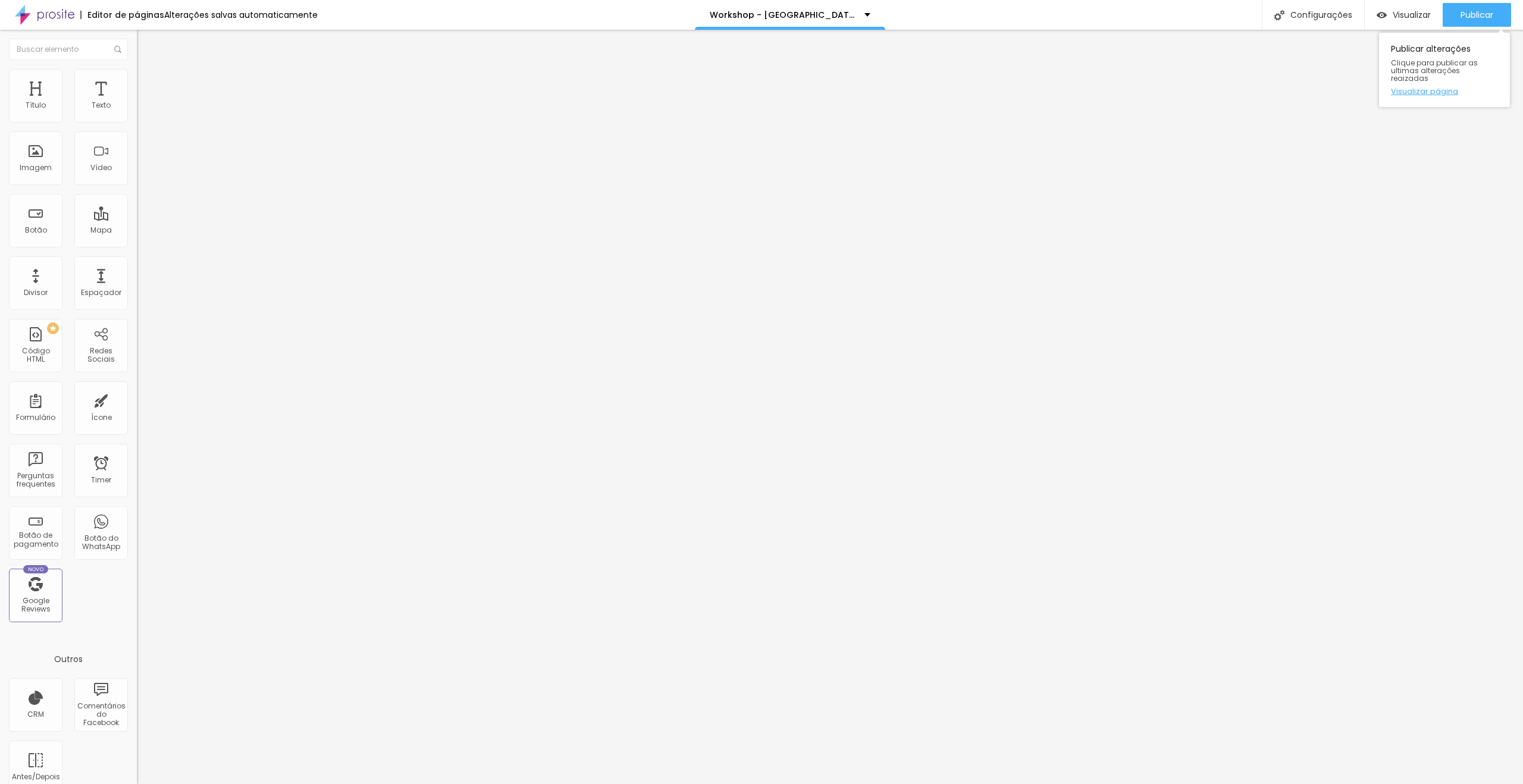
click at [1427, 87] on link "Visualizar página" at bounding box center [1443, 91] width 107 height 7
click at [137, 102] on span "Trocar imagem" at bounding box center [169, 97] width 65 height 10
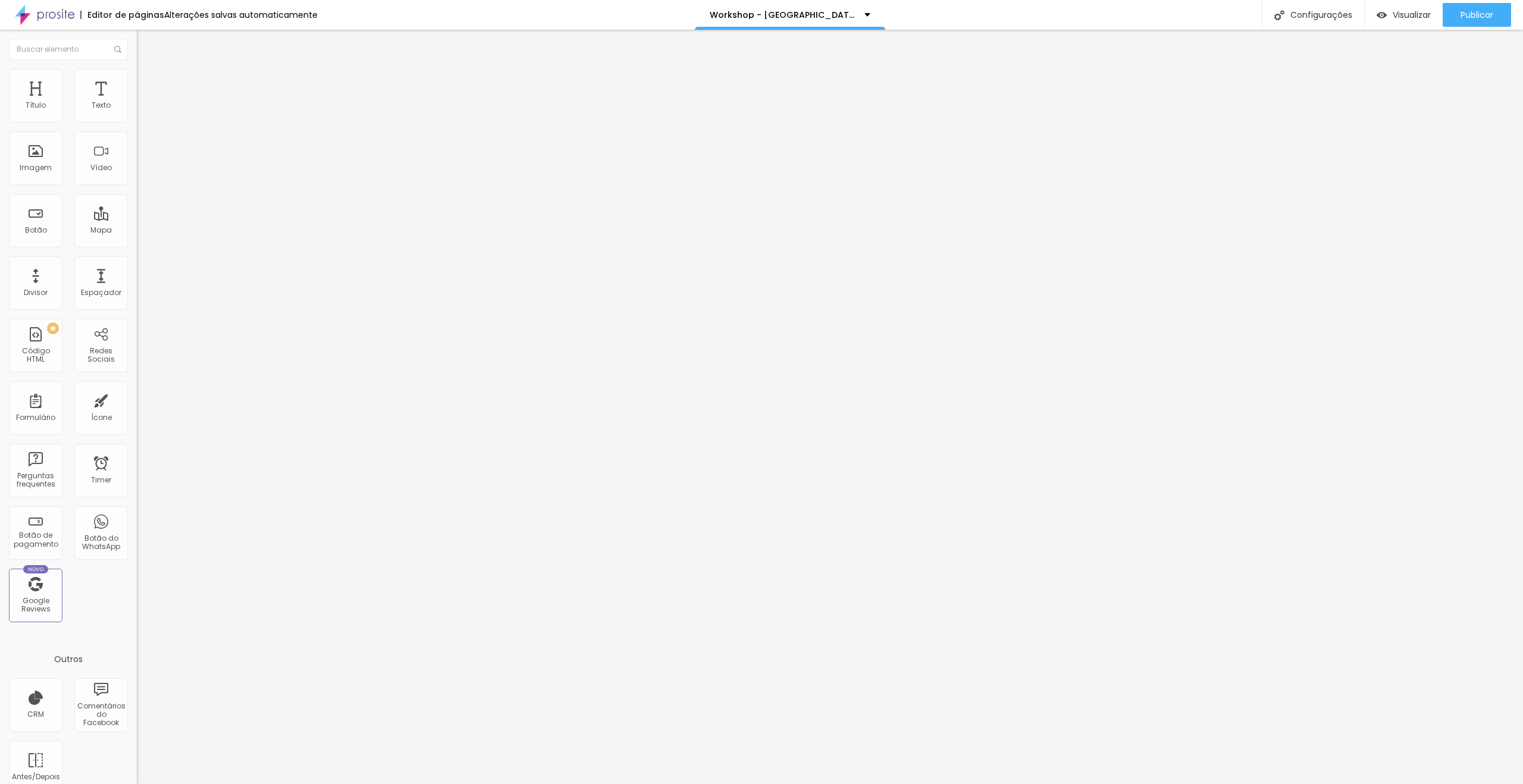
click at [137, 102] on span "Trocar imagem" at bounding box center [169, 97] width 65 height 10
click at [1434, 87] on link "Visualizar página" at bounding box center [1443, 91] width 107 height 7
